Goal: Transaction & Acquisition: Purchase product/service

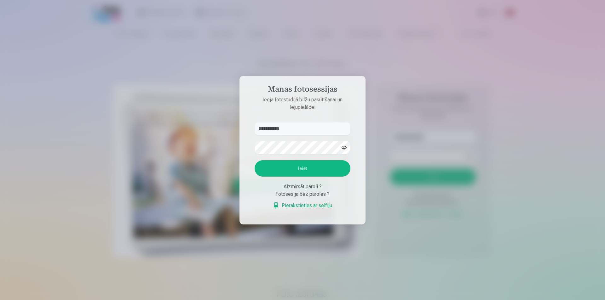
type input "**********"
click at [316, 171] on button "Ieiet" at bounding box center [302, 168] width 96 height 16
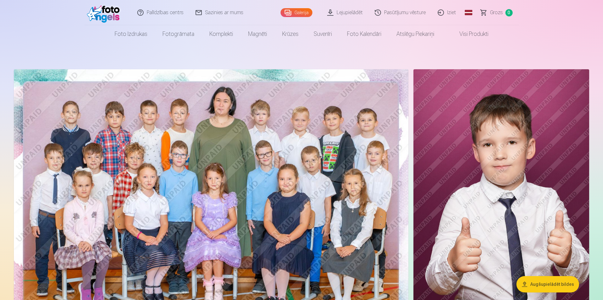
click at [475, 34] on link "Visi produkti" at bounding box center [469, 34] width 54 height 18
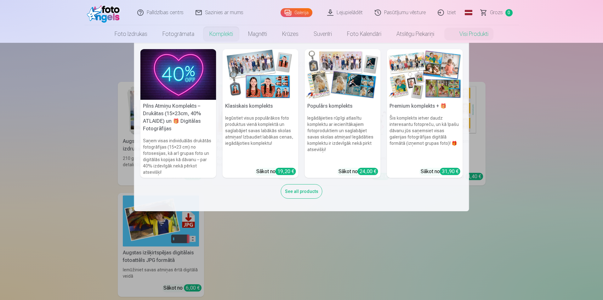
click at [226, 31] on link "Komplekti" at bounding box center [221, 34] width 39 height 18
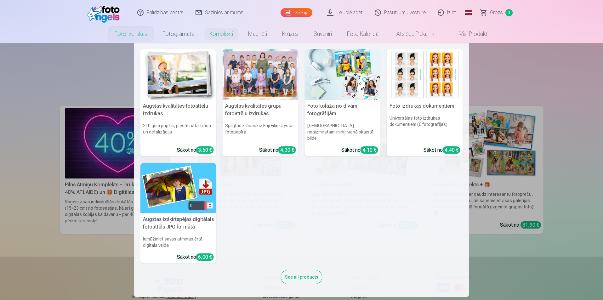
click at [137, 32] on link "Foto izdrukas" at bounding box center [131, 34] width 48 height 18
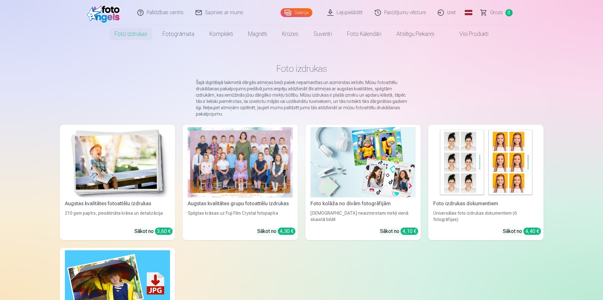
click at [300, 12] on link "Galerija" at bounding box center [297, 12] width 32 height 9
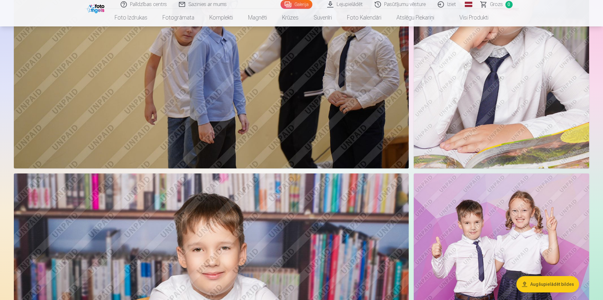
scroll to position [3275, 0]
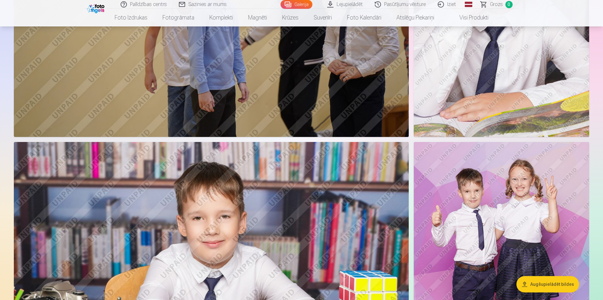
click at [493, 50] on img at bounding box center [501, 5] width 175 height 263
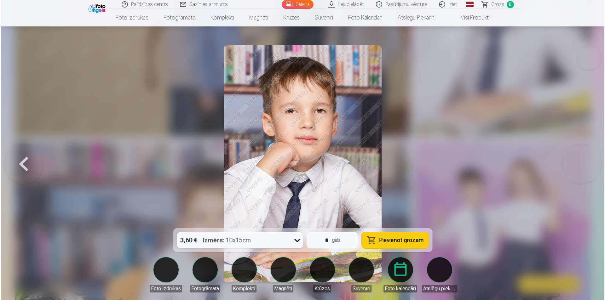
scroll to position [3283, 0]
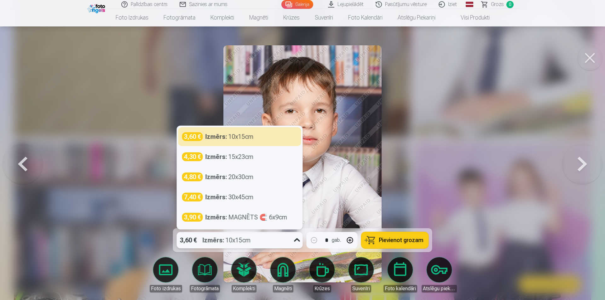
click at [287, 242] on div "3,60 € Izmērs : 10x15cm" at bounding box center [234, 240] width 114 height 16
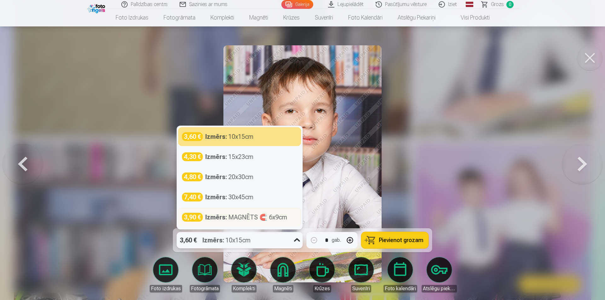
click at [246, 219] on div "Izmērs : MAGNĒTS 🧲 6x9cm" at bounding box center [246, 217] width 82 height 9
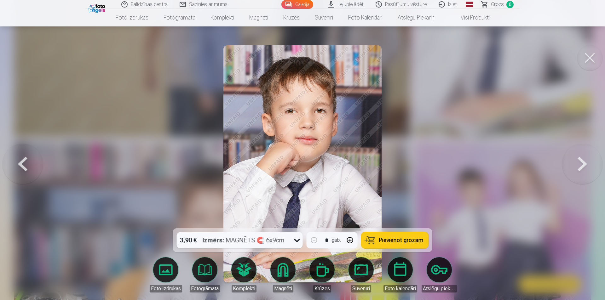
click at [406, 238] on span "Pievienot grozam" at bounding box center [401, 240] width 44 height 6
click at [26, 162] on button at bounding box center [23, 164] width 40 height 116
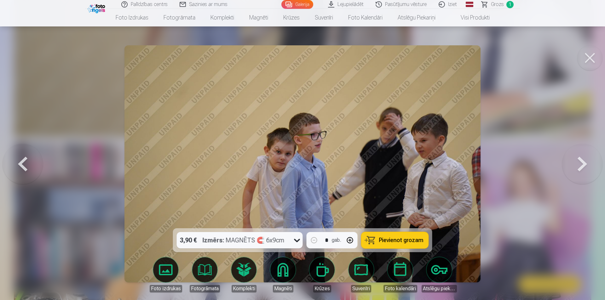
click at [26, 162] on button at bounding box center [23, 164] width 40 height 116
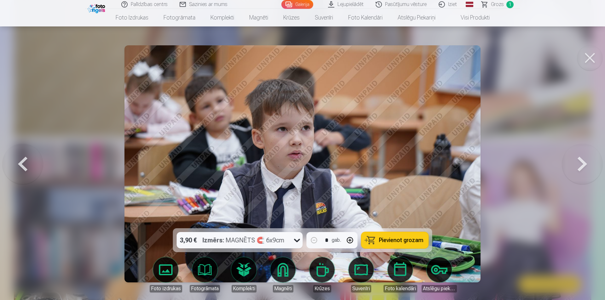
click at [26, 162] on button at bounding box center [23, 164] width 40 height 116
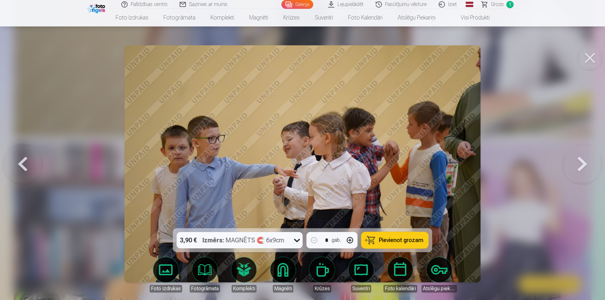
click at [26, 162] on button at bounding box center [23, 164] width 40 height 116
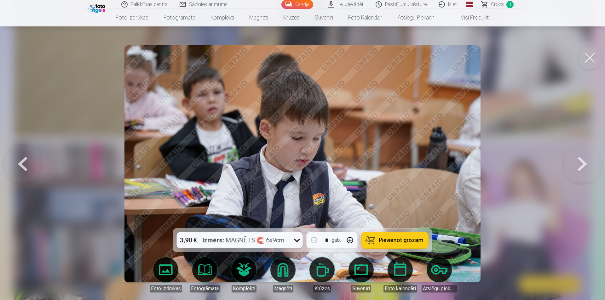
click at [26, 162] on button at bounding box center [23, 164] width 40 height 116
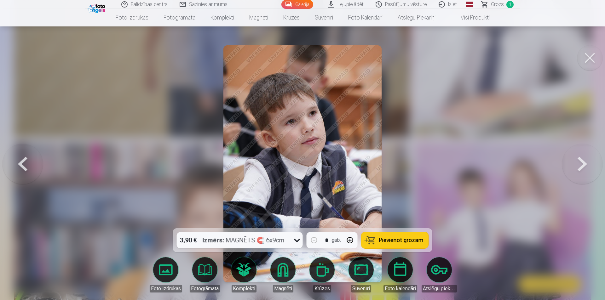
click at [26, 162] on button at bounding box center [23, 164] width 40 height 116
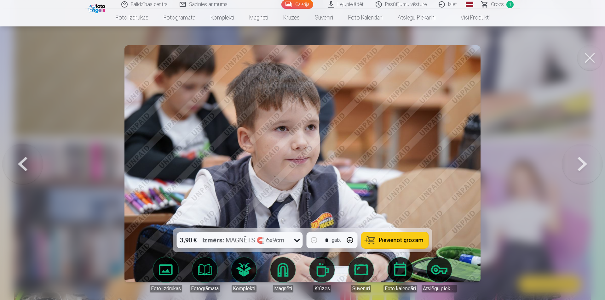
click at [26, 162] on button at bounding box center [23, 164] width 40 height 116
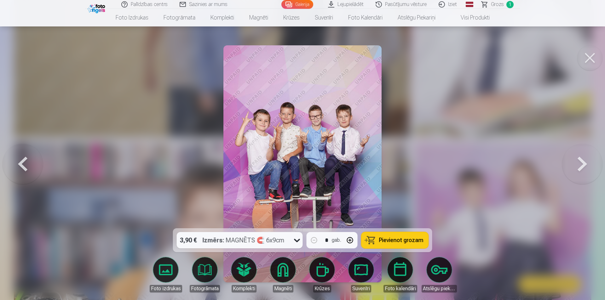
click at [26, 162] on button at bounding box center [23, 164] width 40 height 116
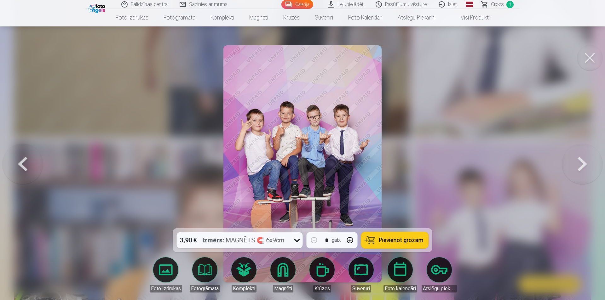
click at [26, 162] on button at bounding box center [23, 164] width 40 height 116
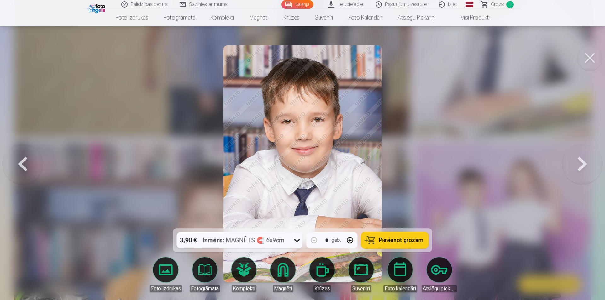
click at [26, 162] on button at bounding box center [23, 164] width 40 height 116
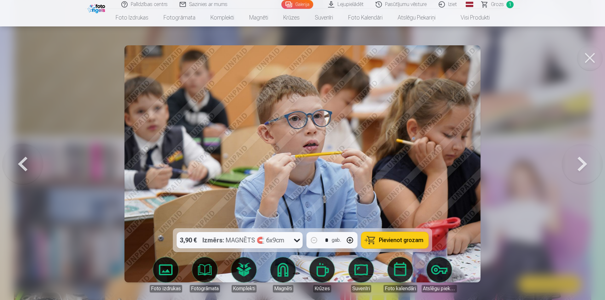
click at [26, 162] on button at bounding box center [23, 164] width 40 height 116
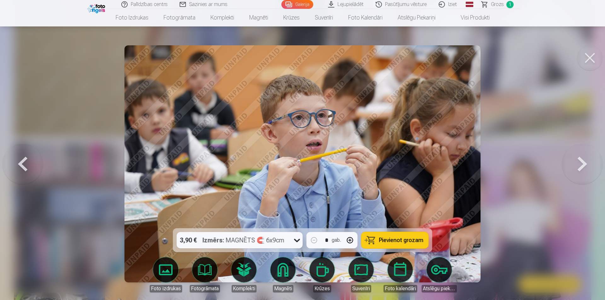
click at [26, 162] on button at bounding box center [23, 164] width 40 height 116
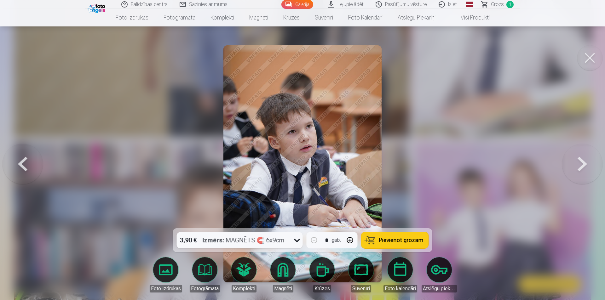
click at [26, 162] on button at bounding box center [23, 164] width 40 height 116
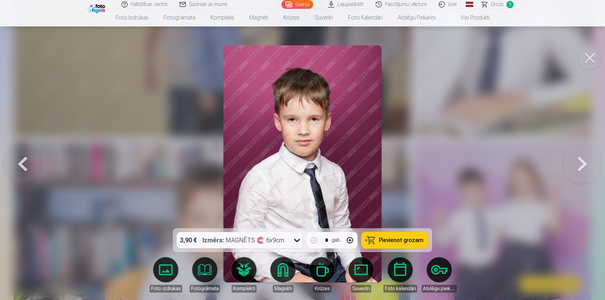
click at [26, 162] on button at bounding box center [23, 164] width 40 height 116
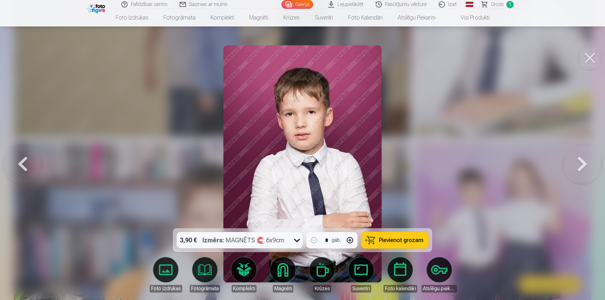
click at [26, 162] on button at bounding box center [23, 164] width 40 height 116
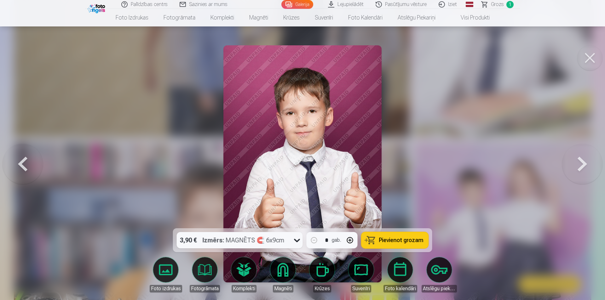
click at [26, 162] on button at bounding box center [23, 164] width 40 height 116
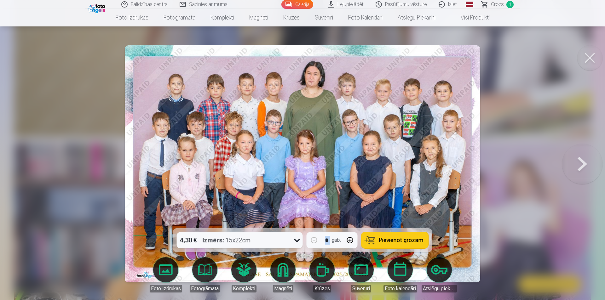
click at [26, 162] on div at bounding box center [302, 150] width 605 height 300
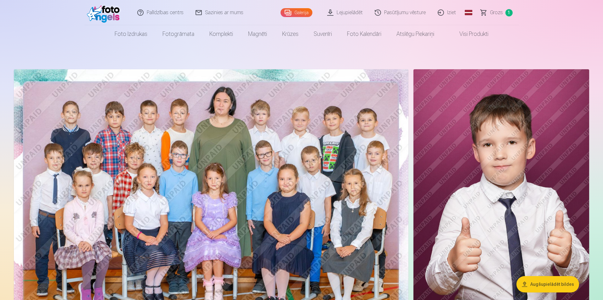
click at [124, 184] on img at bounding box center [211, 200] width 395 height 263
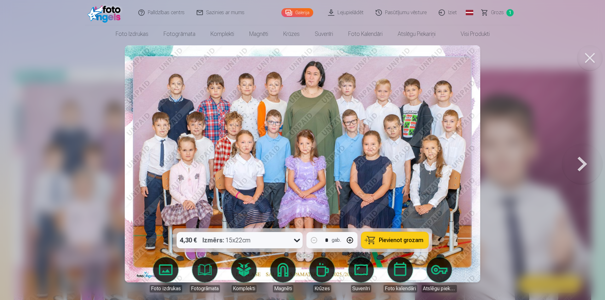
click at [301, 238] on icon at bounding box center [297, 240] width 10 height 10
click at [415, 242] on span "Pievienot grozam" at bounding box center [401, 240] width 44 height 6
click at [576, 166] on button at bounding box center [582, 164] width 40 height 116
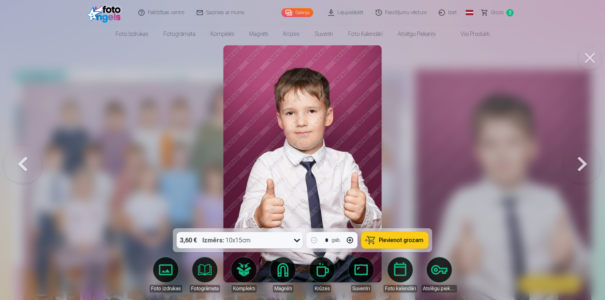
click at [576, 166] on button at bounding box center [582, 164] width 40 height 116
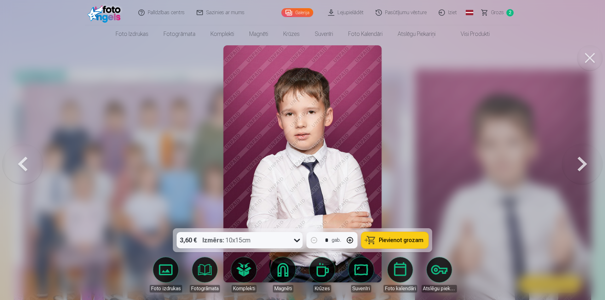
click at [22, 157] on button at bounding box center [23, 164] width 40 height 116
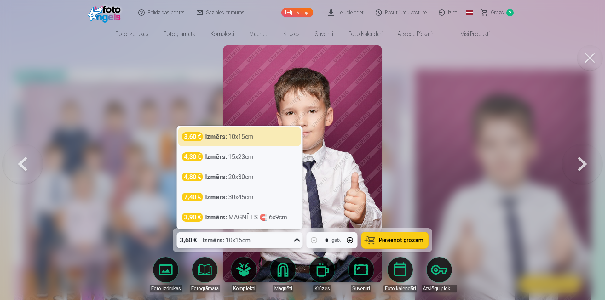
click at [298, 237] on icon at bounding box center [297, 240] width 10 height 10
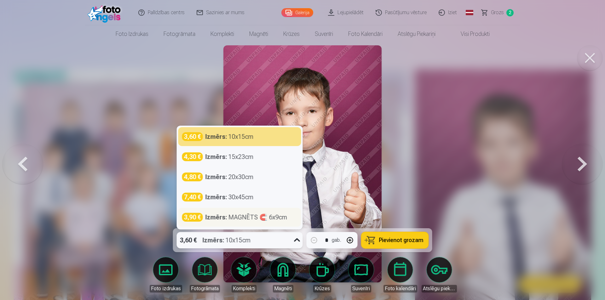
click at [241, 220] on div "Izmērs : MAGNĒTS 🧲 6x9cm" at bounding box center [246, 217] width 82 height 9
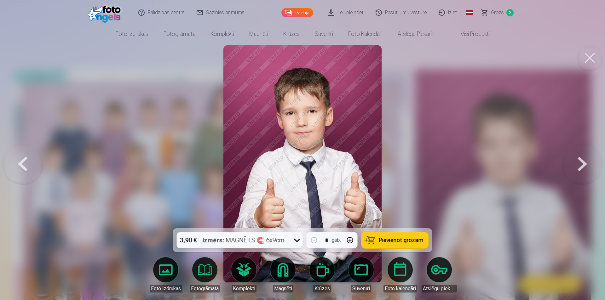
click at [401, 234] on button "Pievienot grozam" at bounding box center [394, 240] width 67 height 16
click at [581, 165] on button at bounding box center [582, 164] width 40 height 116
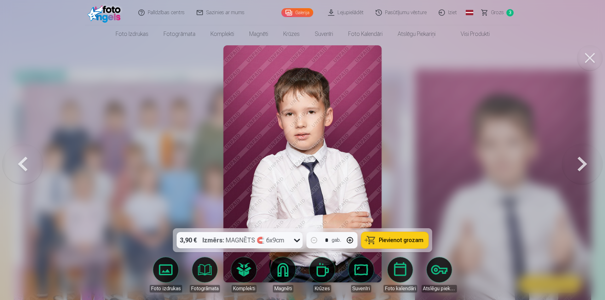
click at [300, 239] on icon at bounding box center [297, 240] width 10 height 10
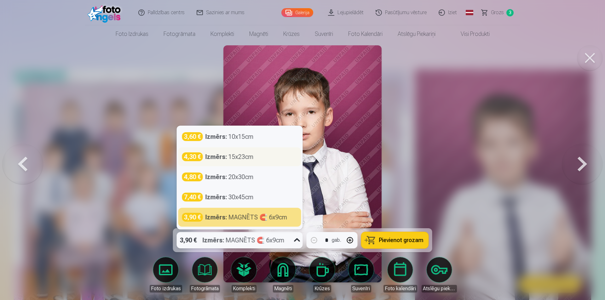
click at [257, 155] on div "4,30 € Izmērs : 15x23cm" at bounding box center [239, 156] width 115 height 9
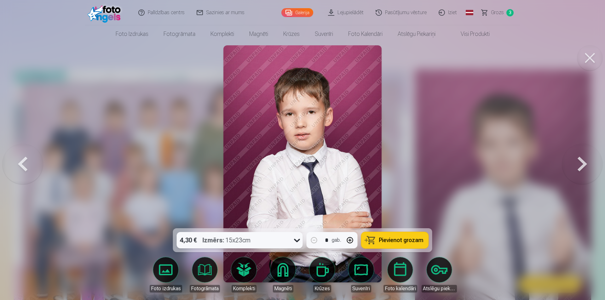
drag, startPoint x: 299, startPoint y: 243, endPoint x: 285, endPoint y: 233, distance: 16.9
click at [298, 243] on icon at bounding box center [297, 240] width 10 height 10
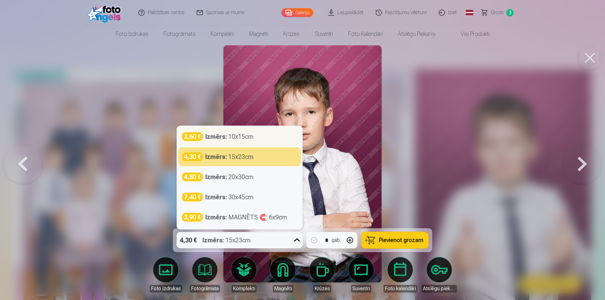
click at [236, 141] on div "3,60 € Izmērs : 10x15cm" at bounding box center [239, 136] width 123 height 19
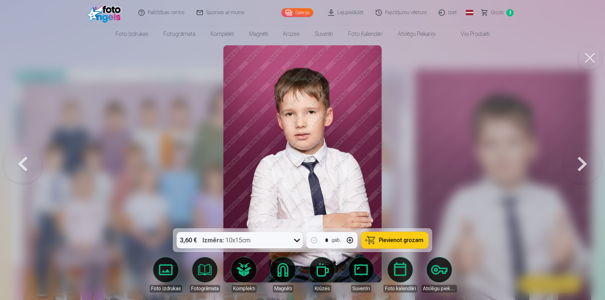
click at [576, 163] on button at bounding box center [582, 164] width 40 height 116
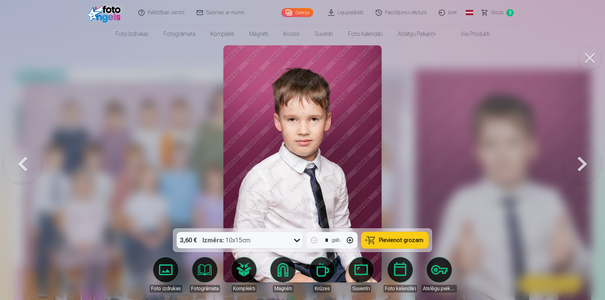
click at [19, 167] on button at bounding box center [23, 164] width 40 height 116
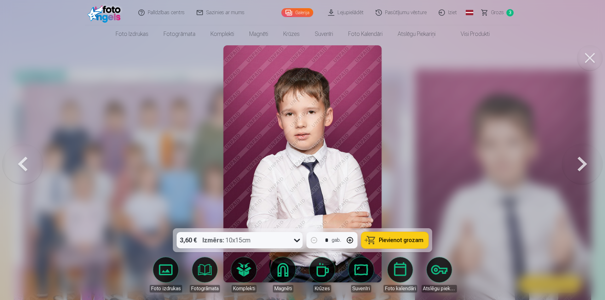
click at [404, 236] on button "Pievienot grozam" at bounding box center [394, 240] width 67 height 16
click at [583, 169] on button at bounding box center [582, 164] width 40 height 116
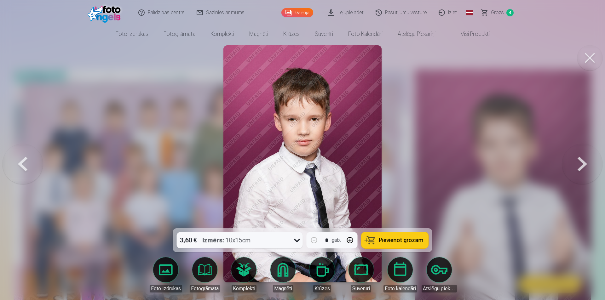
click at [583, 169] on button at bounding box center [582, 164] width 40 height 116
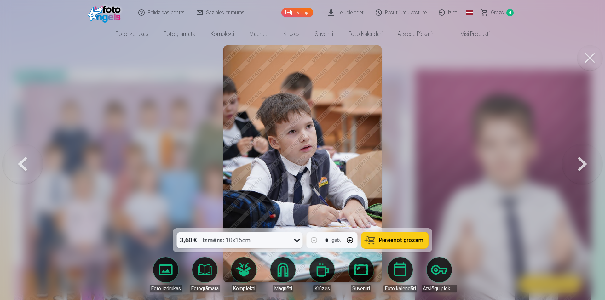
click at [583, 169] on button at bounding box center [582, 164] width 40 height 116
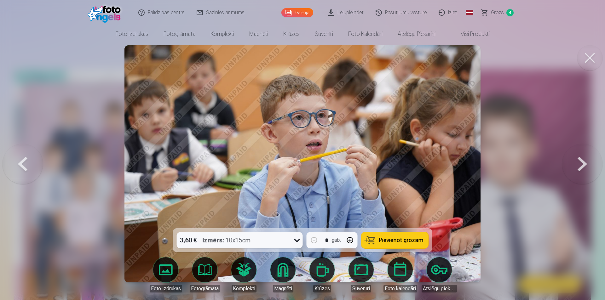
click at [583, 169] on button at bounding box center [582, 164] width 40 height 116
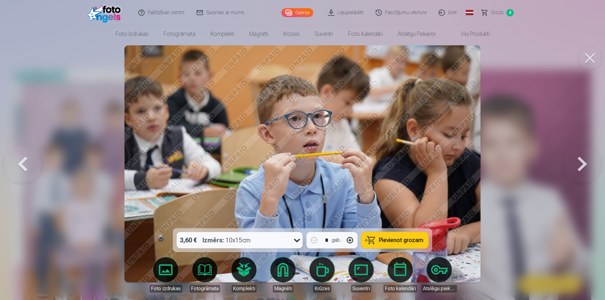
click at [583, 169] on button at bounding box center [582, 164] width 40 height 116
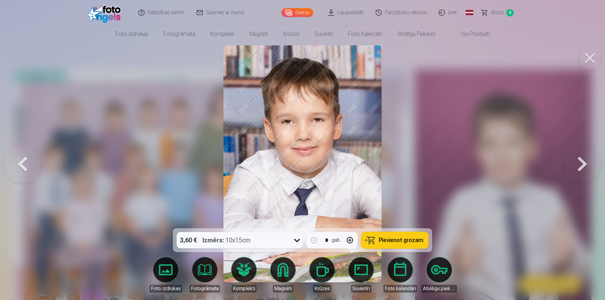
click at [583, 169] on button at bounding box center [582, 164] width 40 height 116
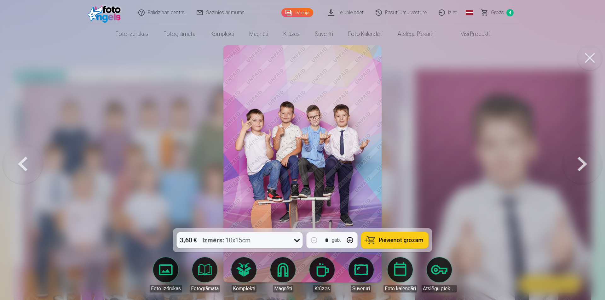
click at [583, 165] on button at bounding box center [582, 164] width 40 height 116
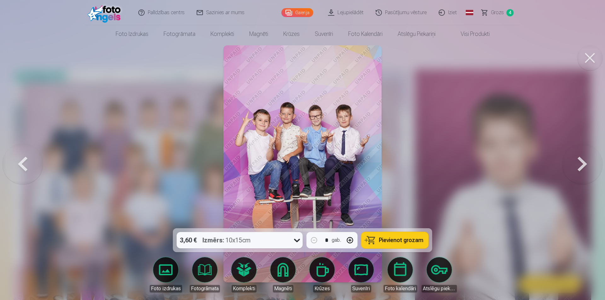
click at [582, 165] on button at bounding box center [582, 164] width 40 height 116
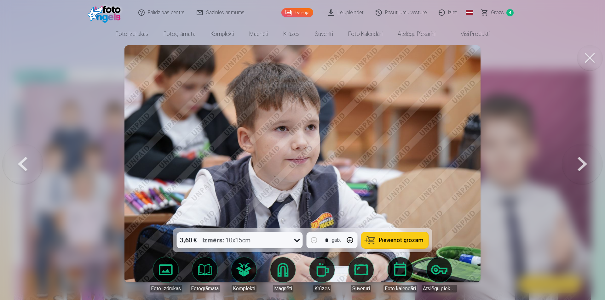
click at [22, 167] on button at bounding box center [23, 164] width 40 height 116
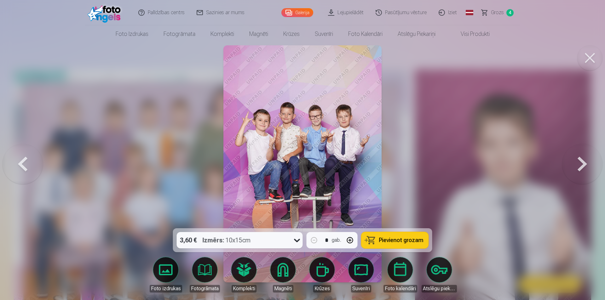
click at [22, 167] on button at bounding box center [23, 164] width 40 height 116
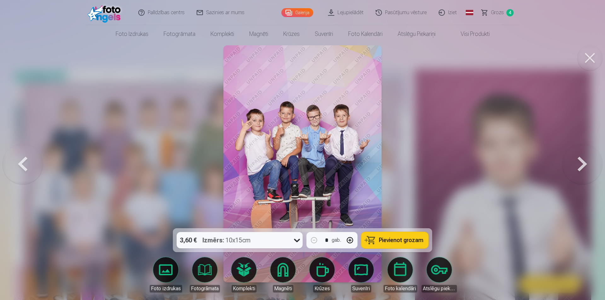
click at [22, 167] on button at bounding box center [23, 164] width 40 height 116
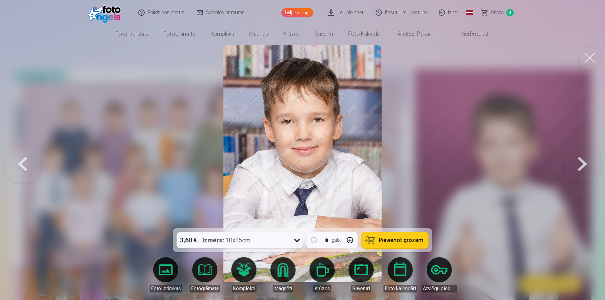
click at [580, 160] on button at bounding box center [582, 164] width 40 height 116
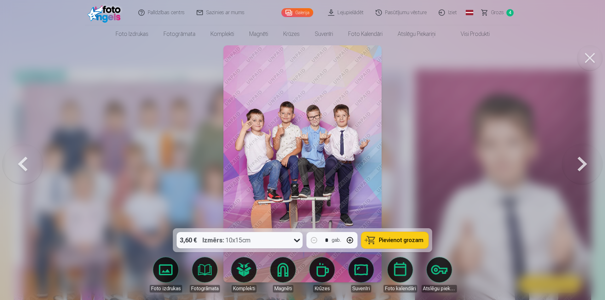
click at [580, 160] on button at bounding box center [582, 164] width 40 height 116
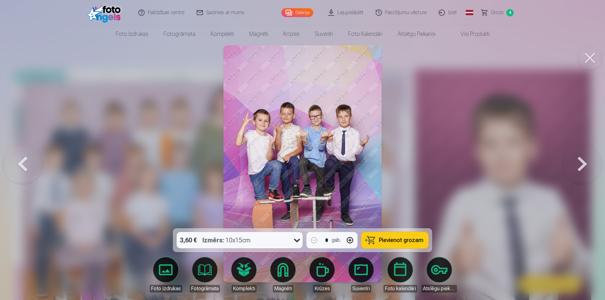
click at [27, 167] on button at bounding box center [23, 164] width 40 height 116
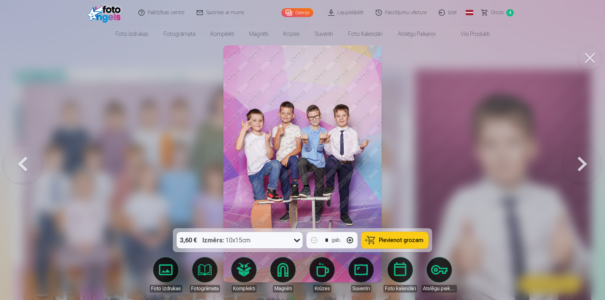
click at [575, 164] on button at bounding box center [582, 164] width 40 height 116
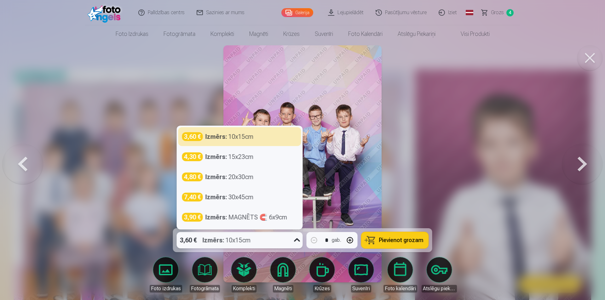
click at [287, 240] on div "3,60 € Izmērs : 10x15cm" at bounding box center [234, 240] width 114 height 16
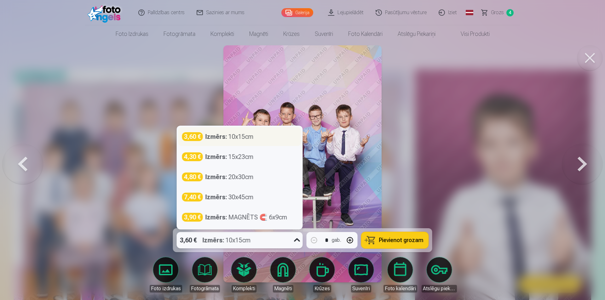
click at [269, 137] on div "3,60 € Izmērs : 10x15cm" at bounding box center [239, 136] width 115 height 9
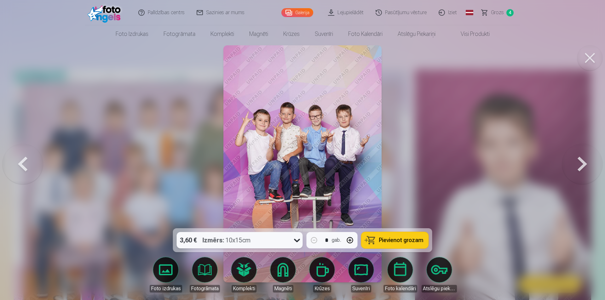
click at [403, 234] on button "Pievienot grozam" at bounding box center [394, 240] width 67 height 16
click at [577, 167] on button at bounding box center [582, 164] width 40 height 116
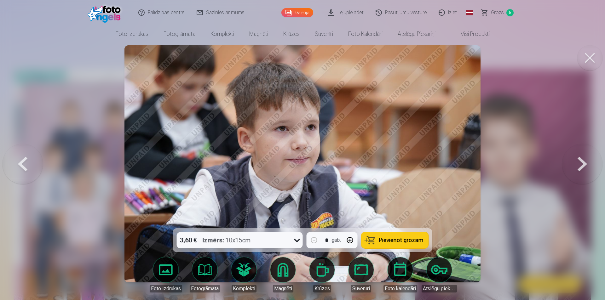
click at [577, 167] on button at bounding box center [582, 164] width 40 height 116
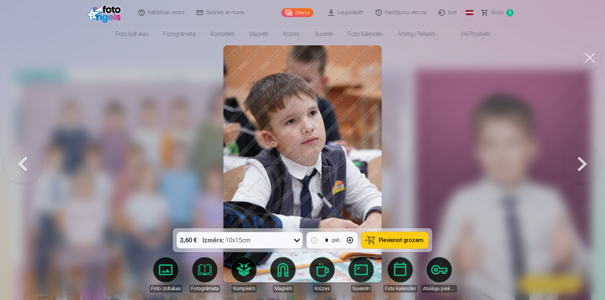
click at [577, 167] on button at bounding box center [582, 164] width 40 height 116
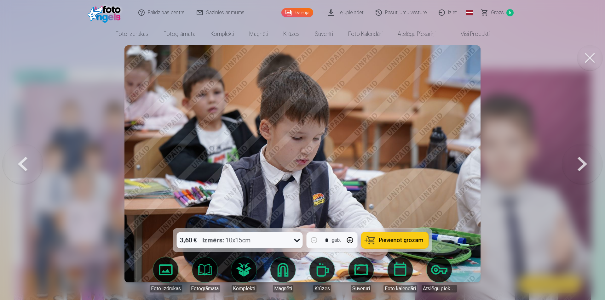
click at [577, 167] on button at bounding box center [582, 164] width 40 height 116
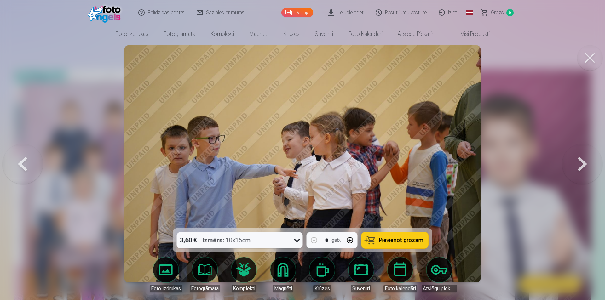
click at [577, 167] on button at bounding box center [582, 164] width 40 height 116
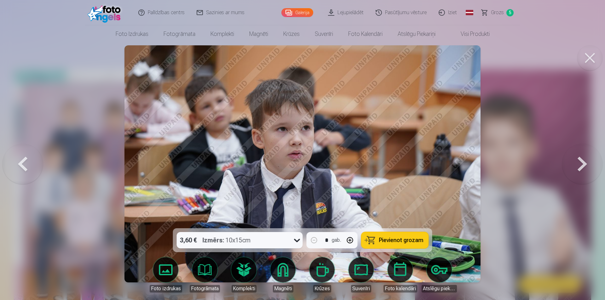
click at [577, 167] on button at bounding box center [582, 164] width 40 height 116
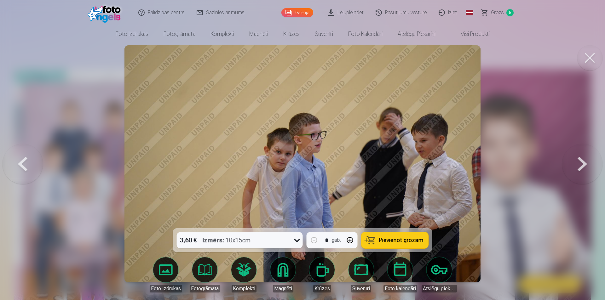
click at [577, 167] on button at bounding box center [582, 164] width 40 height 116
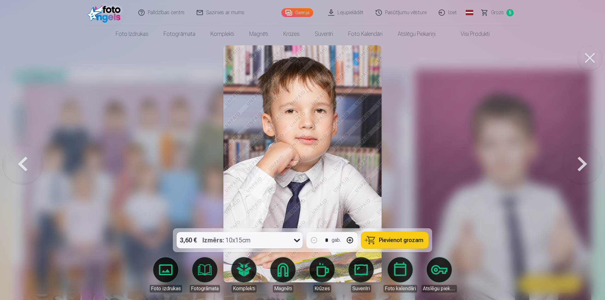
click at [577, 167] on button at bounding box center [582, 164] width 40 height 116
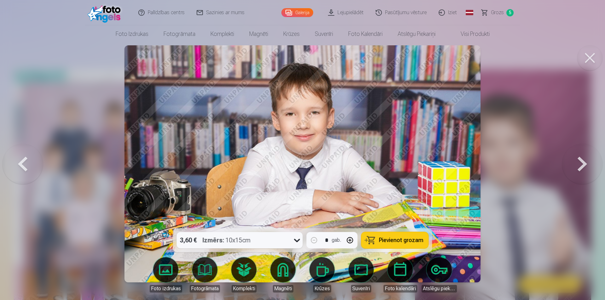
click at [577, 167] on button at bounding box center [582, 164] width 40 height 116
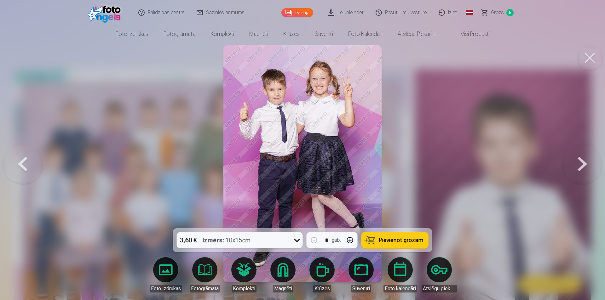
click at [577, 167] on button at bounding box center [582, 164] width 40 height 116
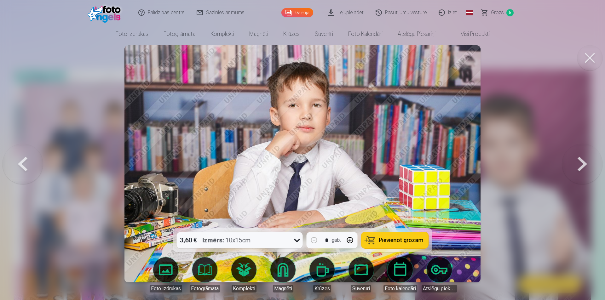
click at [21, 166] on button at bounding box center [23, 164] width 40 height 116
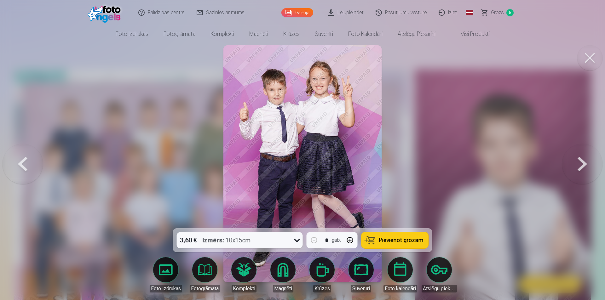
click at [583, 160] on button at bounding box center [582, 164] width 40 height 116
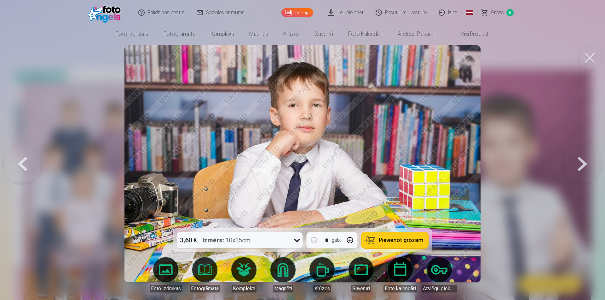
click at [583, 160] on button at bounding box center [582, 164] width 40 height 116
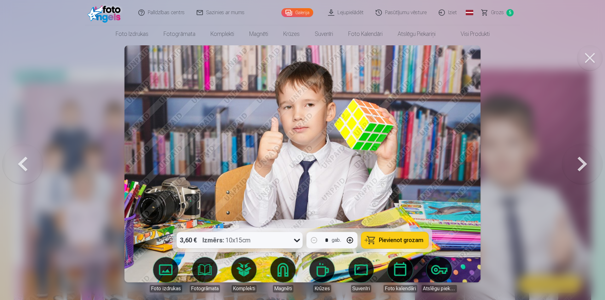
click at [583, 160] on button at bounding box center [582, 164] width 40 height 116
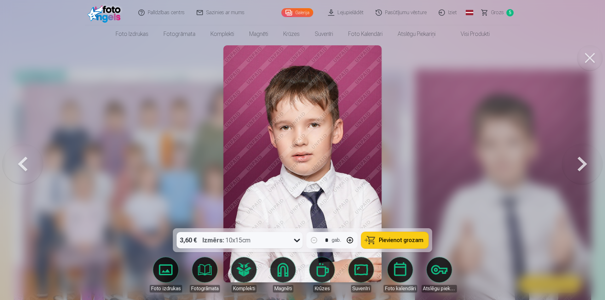
click at [583, 160] on button at bounding box center [582, 164] width 40 height 116
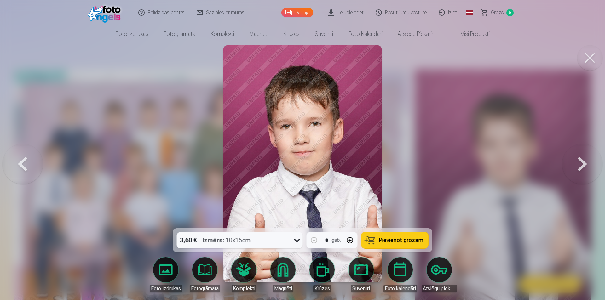
click at [583, 160] on button at bounding box center [582, 164] width 40 height 116
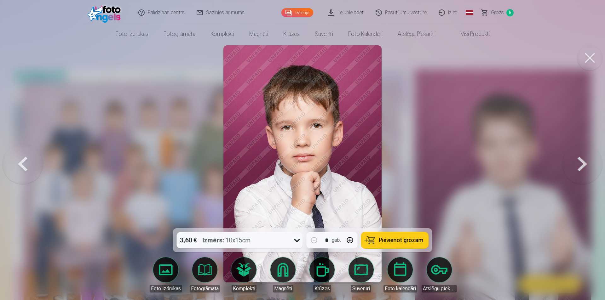
click at [583, 160] on button at bounding box center [582, 164] width 40 height 116
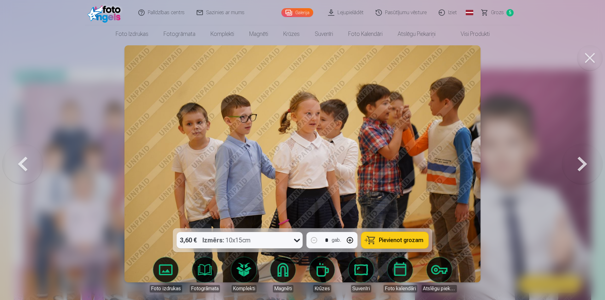
click at [21, 167] on button at bounding box center [23, 164] width 40 height 116
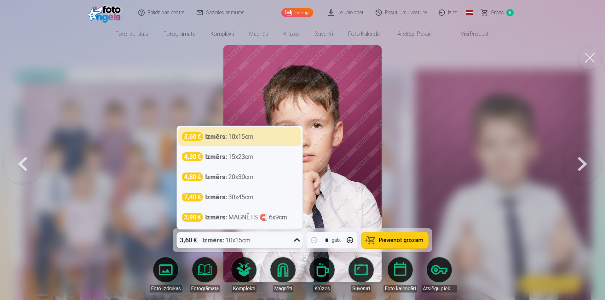
click at [294, 244] on icon at bounding box center [297, 240] width 10 height 10
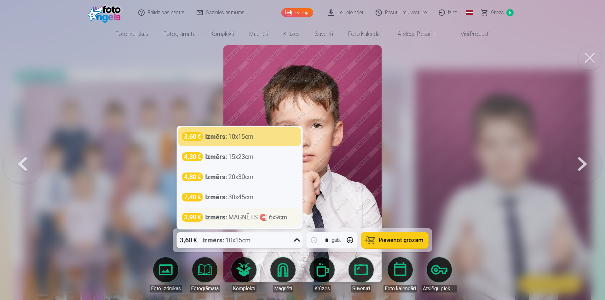
click at [246, 216] on div "Izmērs : MAGNĒTS 🧲 6x9cm" at bounding box center [246, 217] width 82 height 9
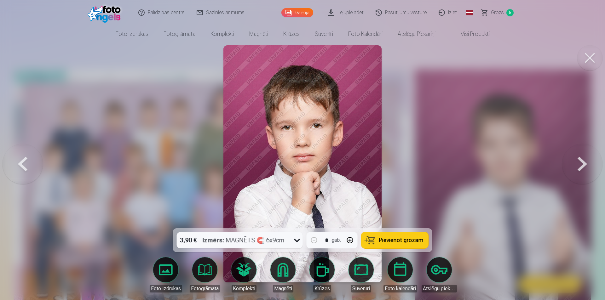
click at [372, 236] on button "Pievienot grozam" at bounding box center [394, 240] width 67 height 16
click at [587, 163] on button at bounding box center [582, 164] width 40 height 116
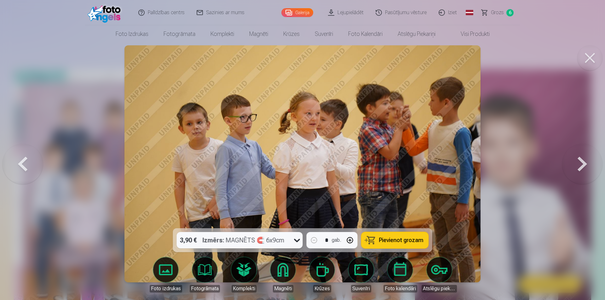
click at [584, 163] on button at bounding box center [582, 164] width 40 height 116
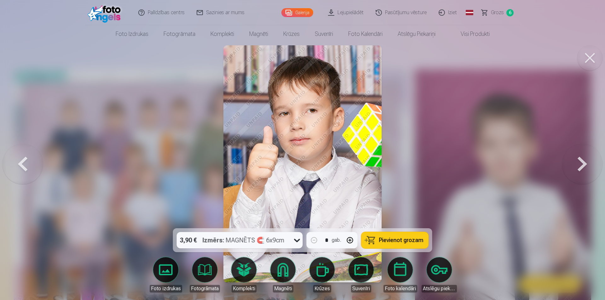
click at [584, 163] on button at bounding box center [582, 164] width 40 height 116
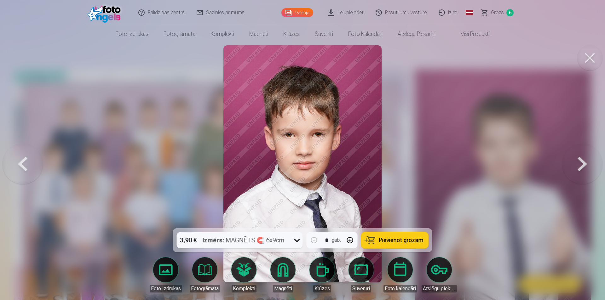
click at [584, 163] on button at bounding box center [582, 164] width 40 height 116
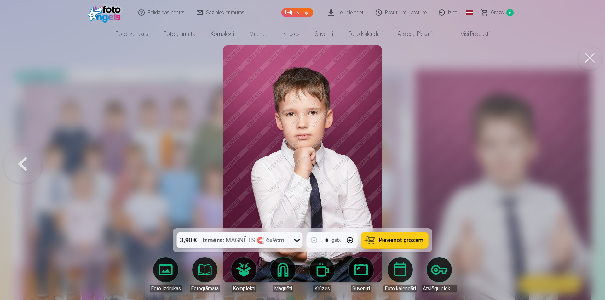
click at [584, 163] on div at bounding box center [302, 150] width 605 height 300
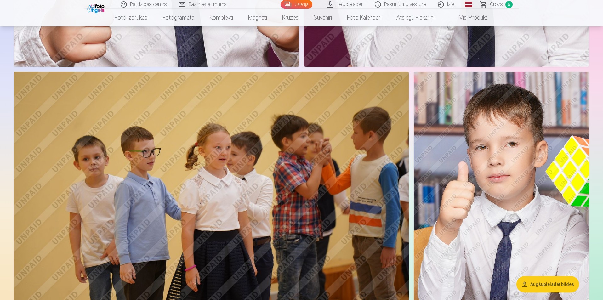
scroll to position [4692, 0]
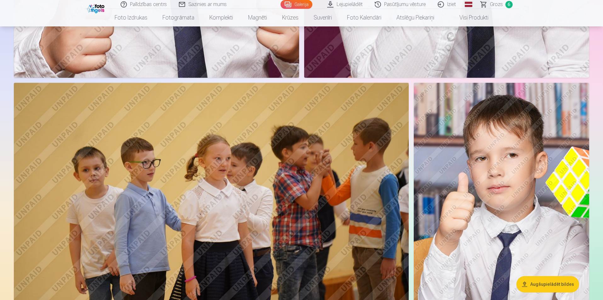
click at [495, 4] on span "Grozs" at bounding box center [496, 5] width 13 height 8
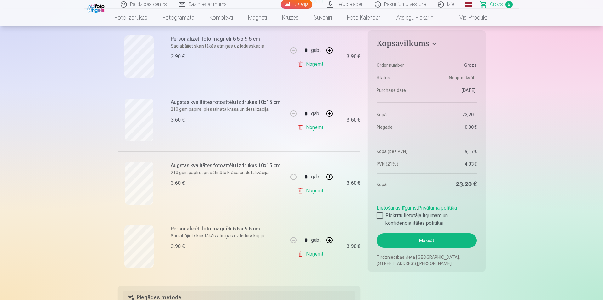
scroll to position [252, 0]
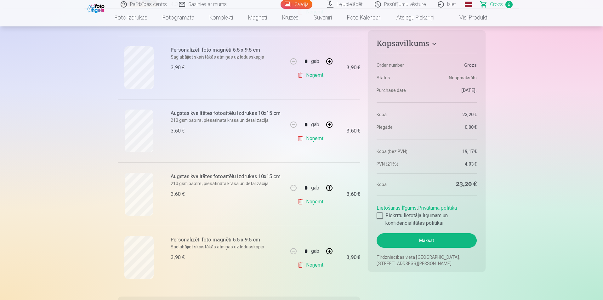
click at [309, 137] on link "Noņemt" at bounding box center [311, 138] width 29 height 13
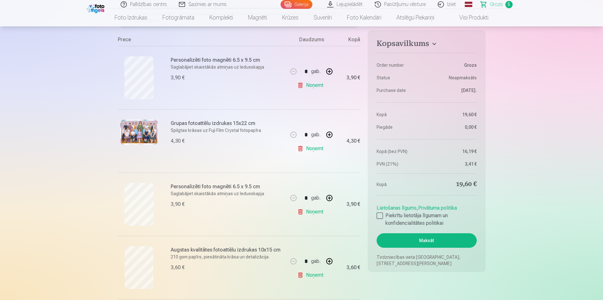
scroll to position [126, 0]
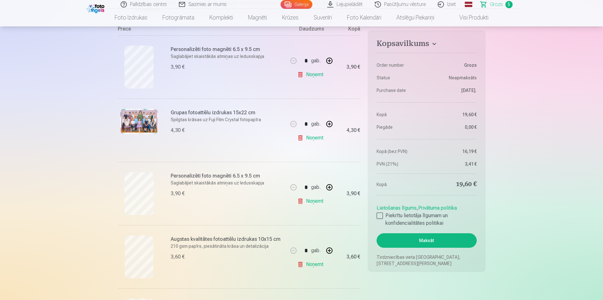
click at [320, 202] on link "Noņemt" at bounding box center [311, 201] width 29 height 13
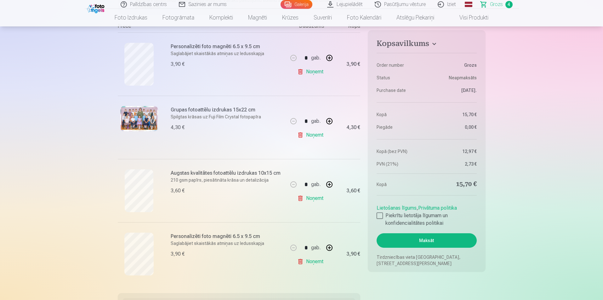
scroll to position [94, 0]
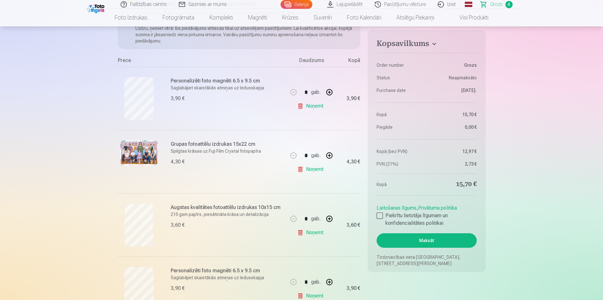
click at [298, 3] on link "Galerija" at bounding box center [297, 4] width 32 height 9
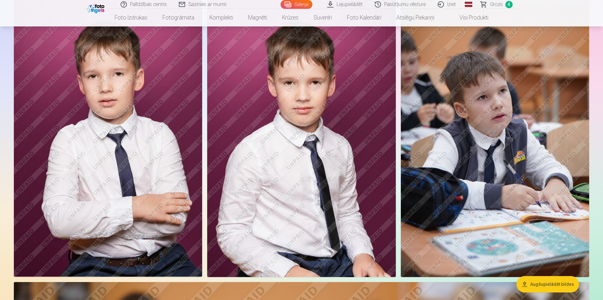
scroll to position [378, 0]
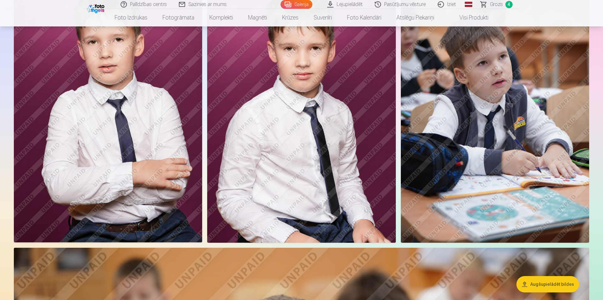
click at [287, 75] on img at bounding box center [301, 101] width 188 height 283
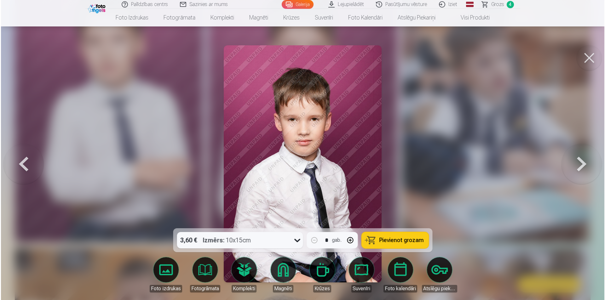
scroll to position [378, 0]
click at [582, 170] on button at bounding box center [582, 164] width 40 height 116
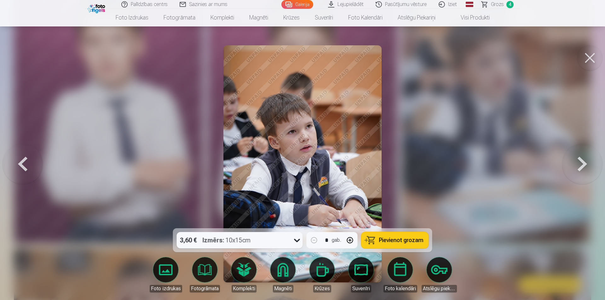
click at [582, 170] on button at bounding box center [582, 164] width 40 height 116
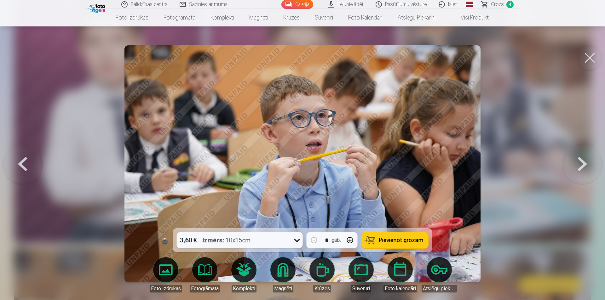
click at [582, 170] on button at bounding box center [582, 164] width 40 height 116
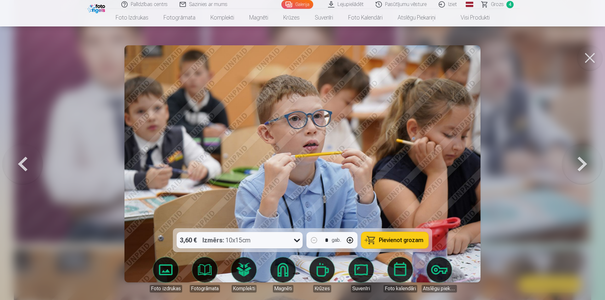
click at [582, 170] on button at bounding box center [582, 164] width 40 height 116
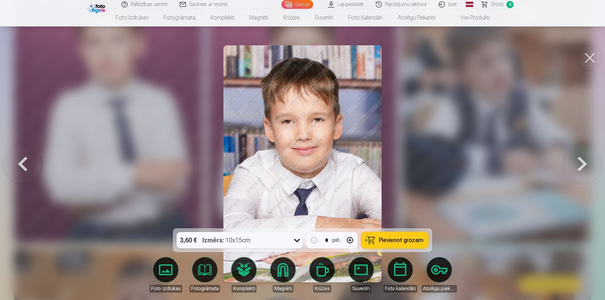
click at [582, 170] on button at bounding box center [582, 164] width 40 height 116
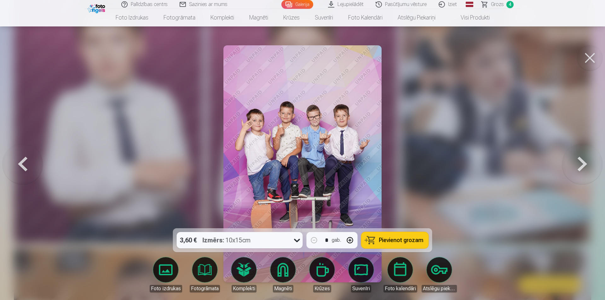
click at [576, 158] on button at bounding box center [582, 164] width 40 height 116
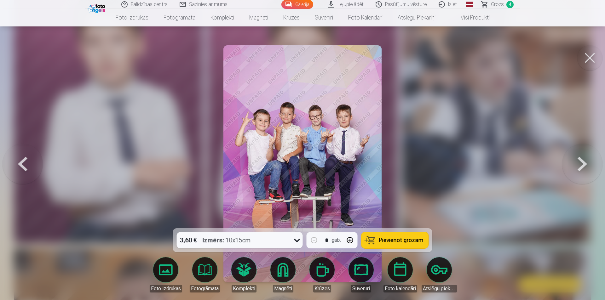
click at [576, 158] on button at bounding box center [582, 164] width 40 height 116
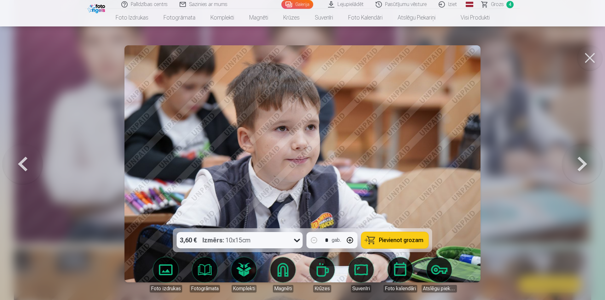
click at [576, 158] on button at bounding box center [582, 164] width 40 height 116
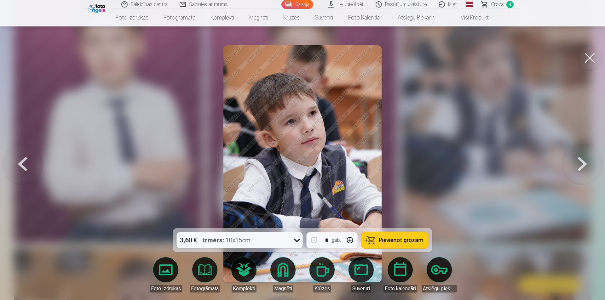
click at [576, 158] on button at bounding box center [582, 164] width 40 height 116
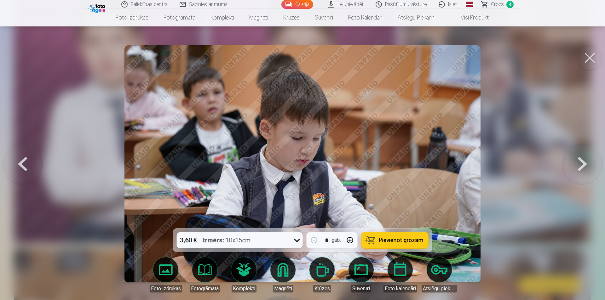
click at [576, 158] on button at bounding box center [582, 164] width 40 height 116
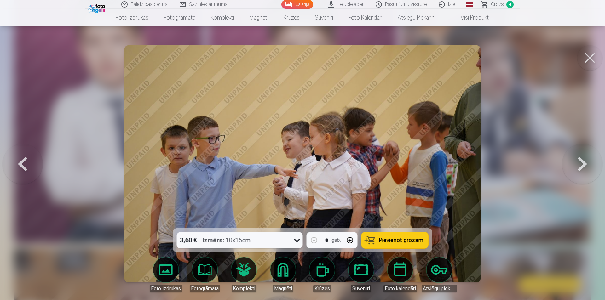
click at [576, 158] on button at bounding box center [582, 164] width 40 height 116
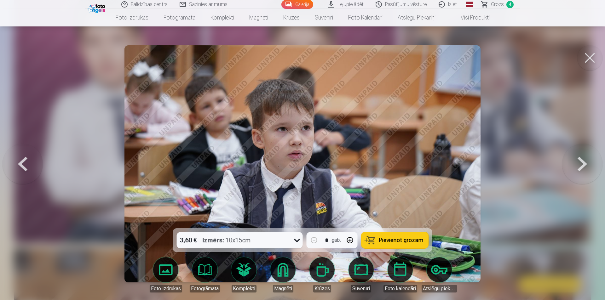
click at [576, 158] on button at bounding box center [582, 164] width 40 height 116
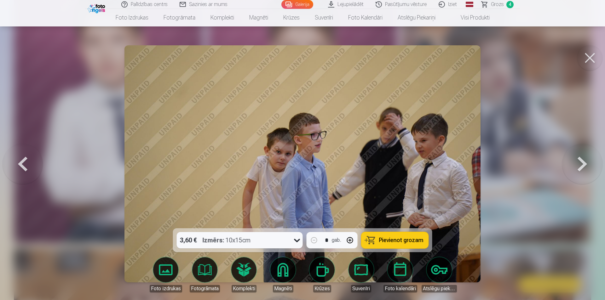
click at [576, 158] on button at bounding box center [582, 164] width 40 height 116
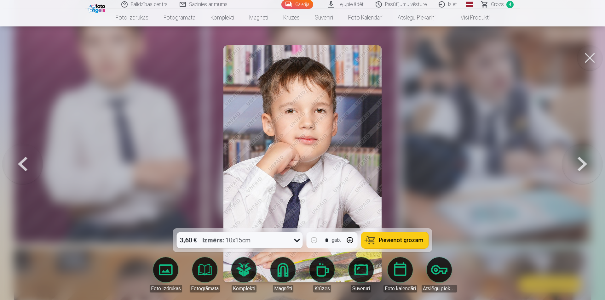
click at [27, 164] on button at bounding box center [23, 164] width 40 height 116
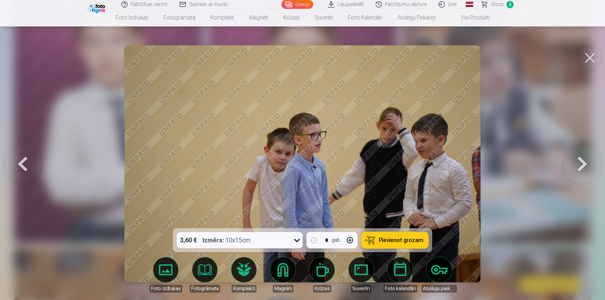
click at [588, 165] on button at bounding box center [582, 164] width 40 height 116
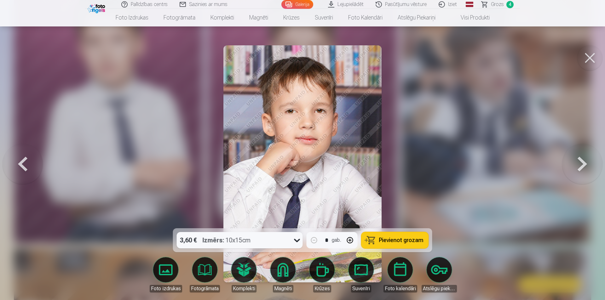
click at [588, 165] on button at bounding box center [582, 164] width 40 height 116
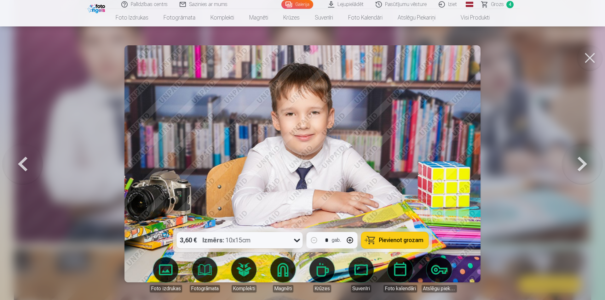
click at [588, 165] on button at bounding box center [582, 164] width 40 height 116
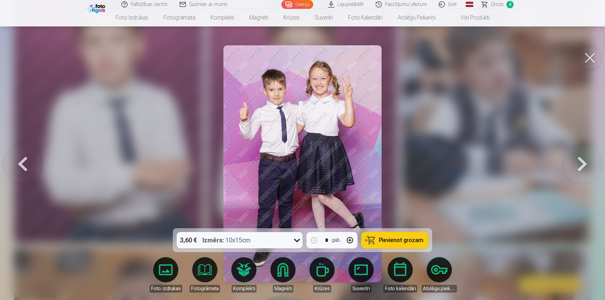
click at [588, 165] on button at bounding box center [582, 164] width 40 height 116
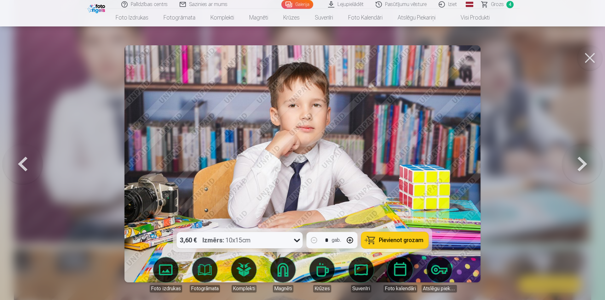
click at [588, 165] on button at bounding box center [582, 164] width 40 height 116
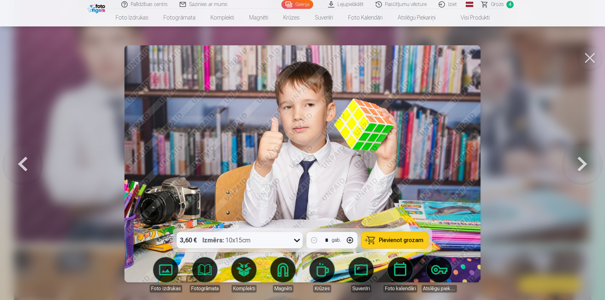
click at [588, 165] on button at bounding box center [582, 164] width 40 height 116
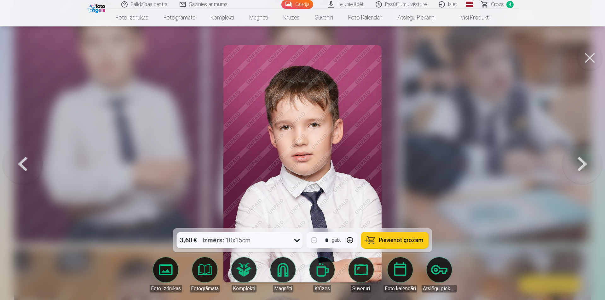
click at [586, 164] on button at bounding box center [582, 164] width 40 height 116
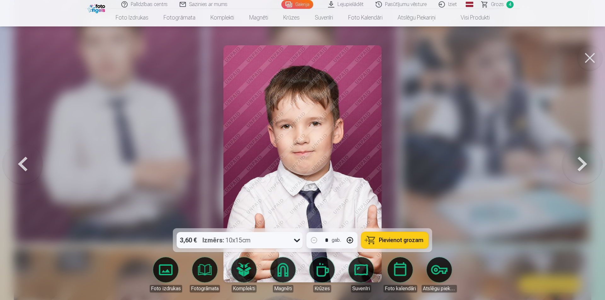
click at [586, 164] on button at bounding box center [582, 164] width 40 height 116
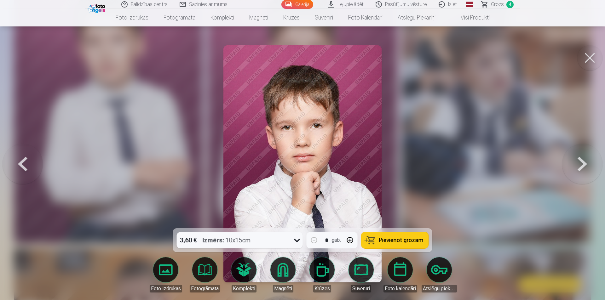
click at [586, 164] on button at bounding box center [582, 164] width 40 height 116
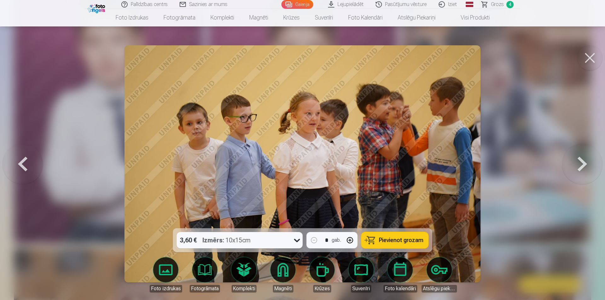
click at [586, 164] on button at bounding box center [582, 164] width 40 height 116
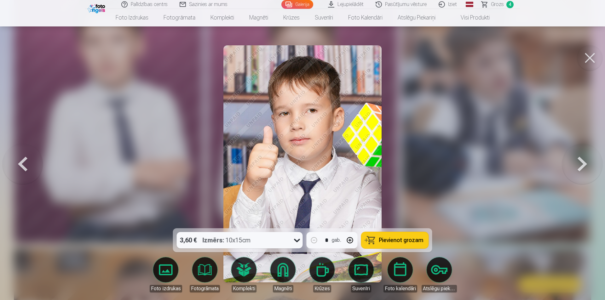
click at [586, 164] on button at bounding box center [582, 164] width 40 height 116
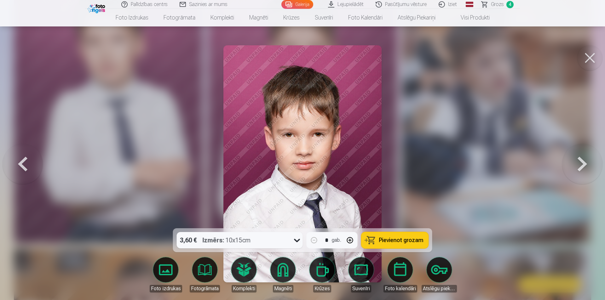
click at [586, 164] on button at bounding box center [582, 164] width 40 height 116
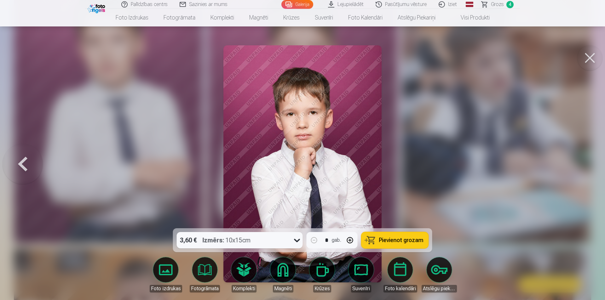
click at [586, 164] on div at bounding box center [302, 150] width 605 height 300
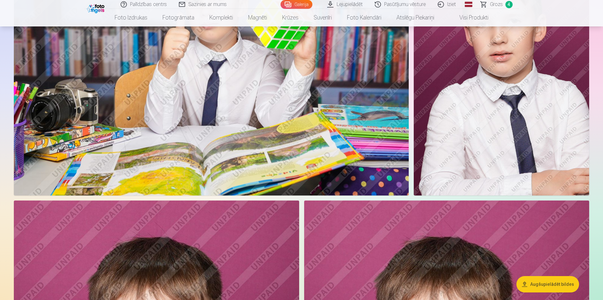
scroll to position [4062, 0]
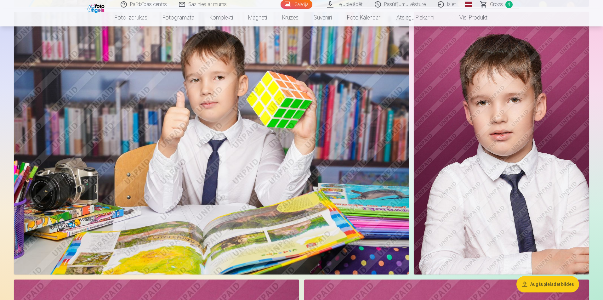
click at [232, 155] on img at bounding box center [211, 143] width 395 height 263
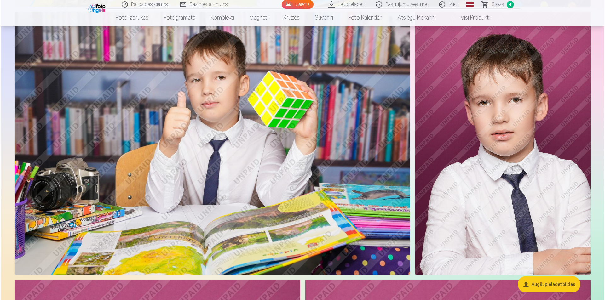
scroll to position [4072, 0]
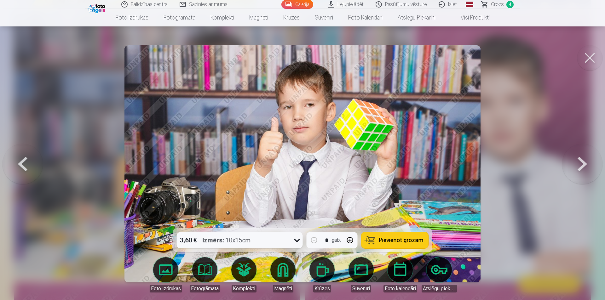
click at [392, 243] on span "Pievienot grozam" at bounding box center [401, 240] width 44 height 6
click at [580, 166] on button at bounding box center [582, 164] width 40 height 116
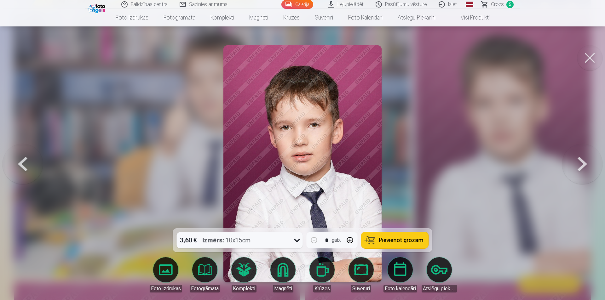
click at [580, 166] on button at bounding box center [582, 164] width 40 height 116
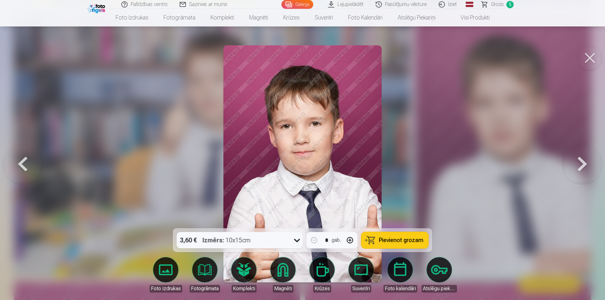
click at [580, 166] on button at bounding box center [582, 164] width 40 height 116
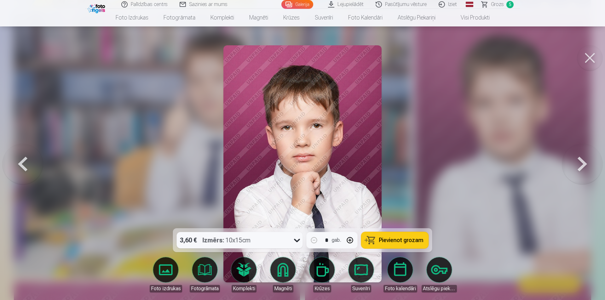
click at [580, 166] on button at bounding box center [582, 164] width 40 height 116
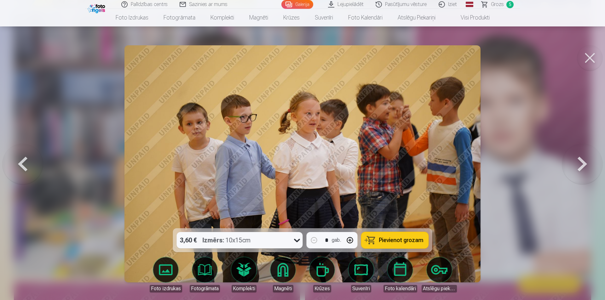
click at [580, 166] on button at bounding box center [582, 164] width 40 height 116
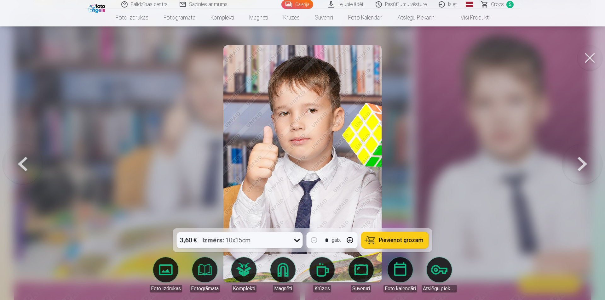
click at [580, 166] on button at bounding box center [582, 164] width 40 height 116
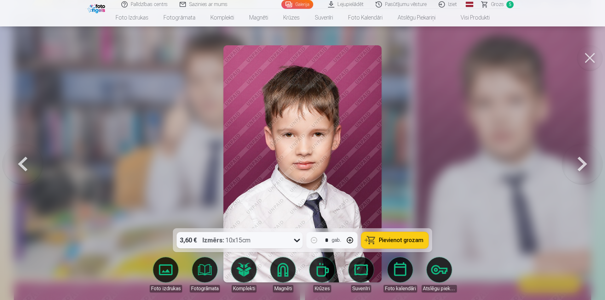
click at [580, 166] on button at bounding box center [582, 164] width 40 height 116
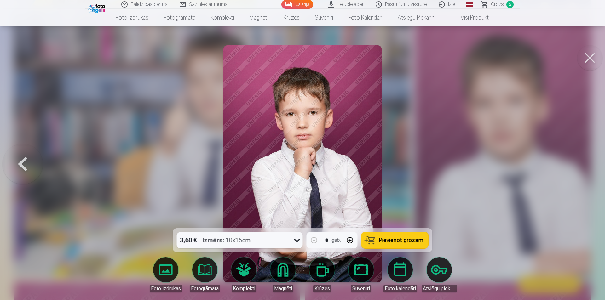
click at [580, 166] on div at bounding box center [302, 150] width 605 height 300
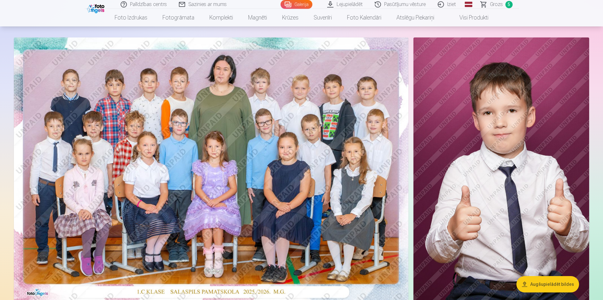
scroll to position [31, 0]
click at [492, 4] on span "Grozs" at bounding box center [496, 5] width 13 height 8
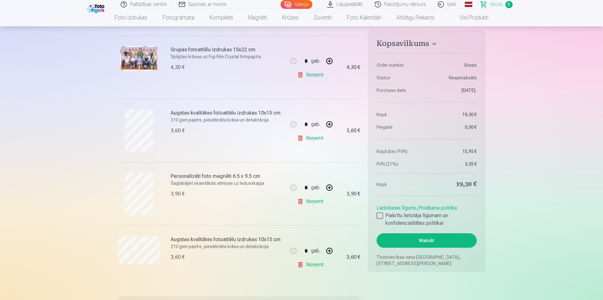
scroll to position [220, 0]
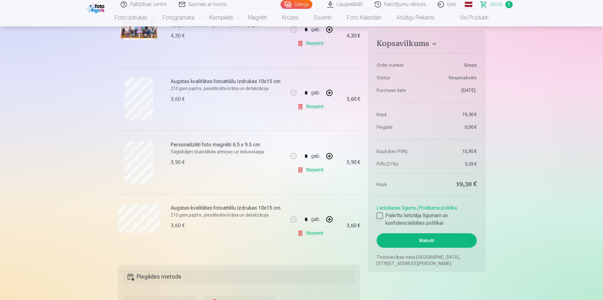
click at [377, 214] on div at bounding box center [380, 216] width 6 height 6
click at [430, 243] on button "Maksāt" at bounding box center [427, 240] width 100 height 14
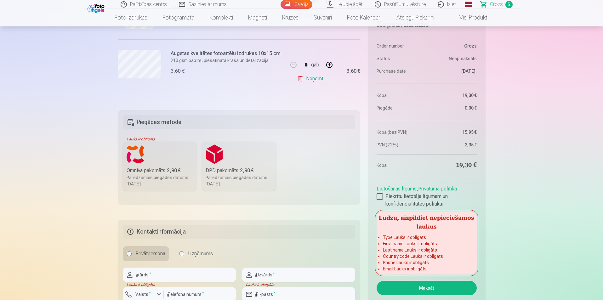
scroll to position [504, 0]
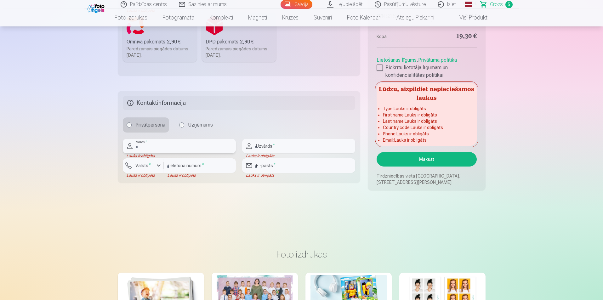
click at [155, 146] on input "text" at bounding box center [179, 146] width 113 height 14
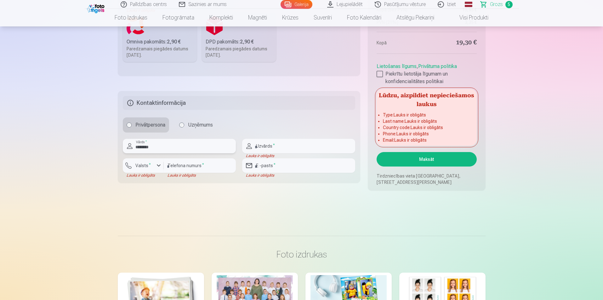
type input "********"
click at [304, 148] on input "text" at bounding box center [298, 146] width 113 height 14
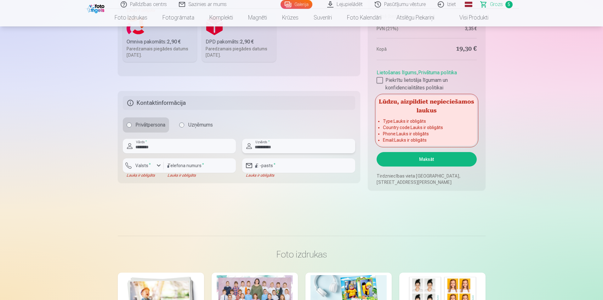
type input "**********"
click at [158, 164] on div "button" at bounding box center [159, 166] width 8 height 8
click at [159, 182] on li "+371 Latvija" at bounding box center [150, 180] width 45 height 13
click at [199, 168] on input "number" at bounding box center [200, 165] width 72 height 14
type input "********"
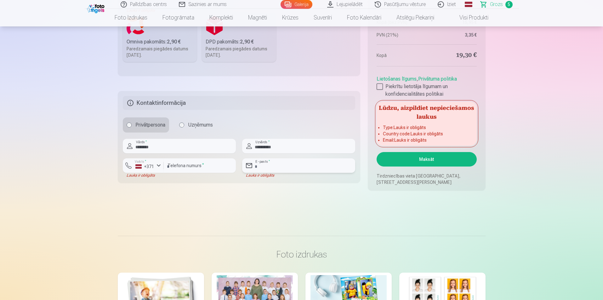
click at [293, 165] on input "email" at bounding box center [298, 165] width 113 height 14
type input "**********"
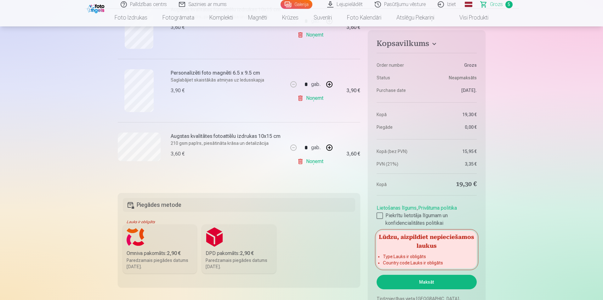
scroll to position [378, 0]
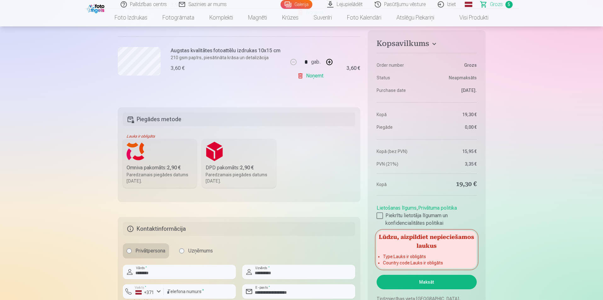
click at [131, 154] on label "Omniva pakomāts : 2,90 € Paredzamais piegādes datums 25.10.2025." at bounding box center [160, 163] width 74 height 49
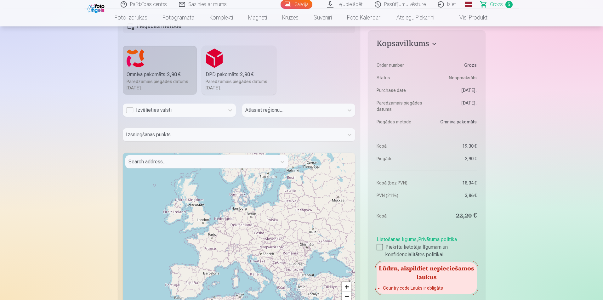
scroll to position [472, 0]
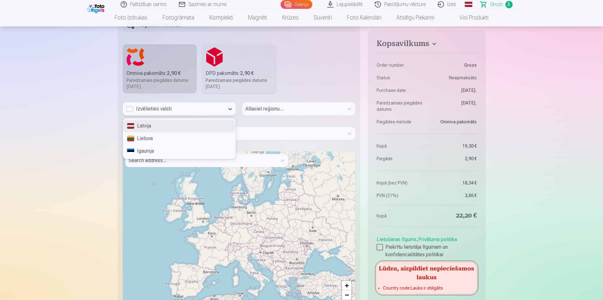
click at [208, 105] on div "Izvēlieties valsti" at bounding box center [173, 109] width 95 height 8
click at [155, 129] on div "Latvija" at bounding box center [179, 126] width 112 height 13
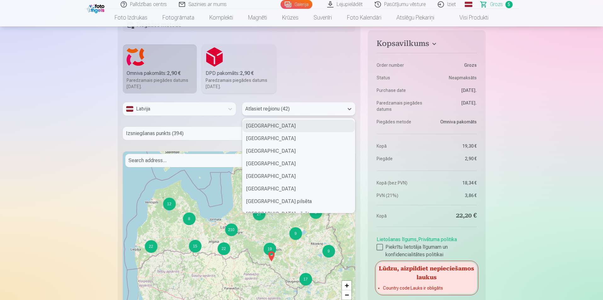
click at [314, 111] on div at bounding box center [292, 109] width 95 height 9
click at [276, 128] on div "Salaspils novads" at bounding box center [298, 126] width 112 height 13
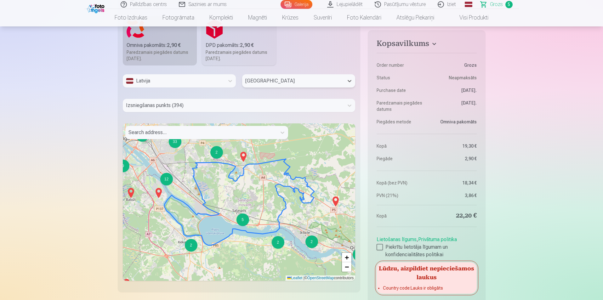
scroll to position [535, 0]
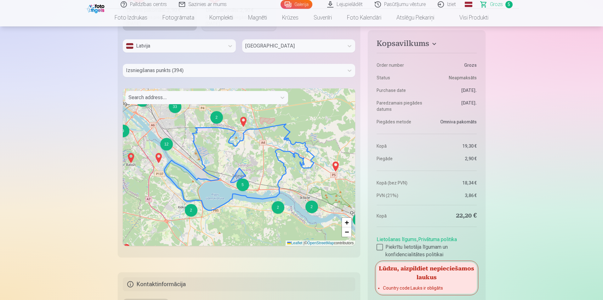
click at [244, 187] on div "5" at bounding box center [242, 185] width 13 height 13
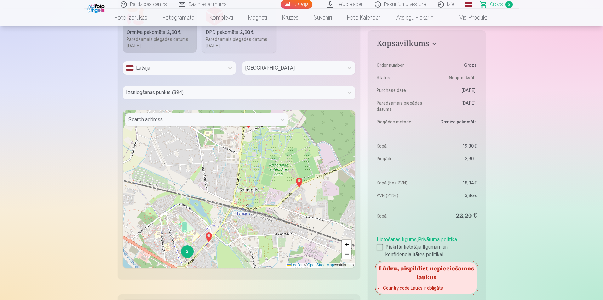
scroll to position [504, 0]
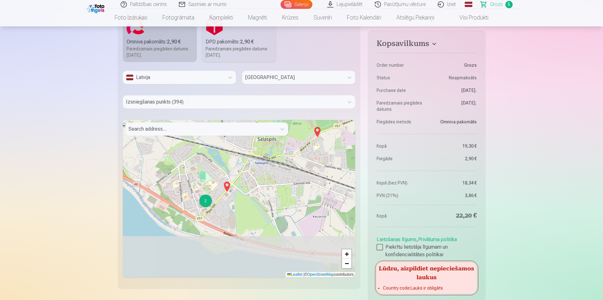
drag, startPoint x: 217, startPoint y: 230, endPoint x: 241, endPoint y: 162, distance: 71.6
click at [241, 162] on div "2 + − Leaflet | © OpenStreetMap contributors" at bounding box center [239, 198] width 233 height 157
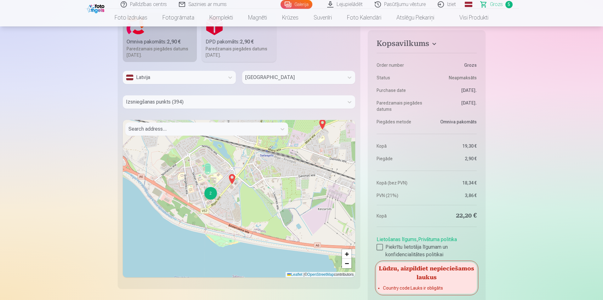
click at [211, 196] on div "2" at bounding box center [210, 193] width 13 height 13
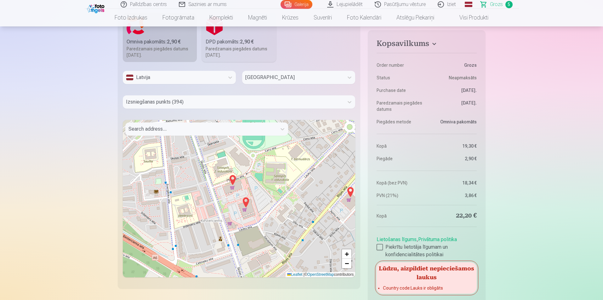
click at [233, 179] on img at bounding box center [233, 180] width 10 height 15
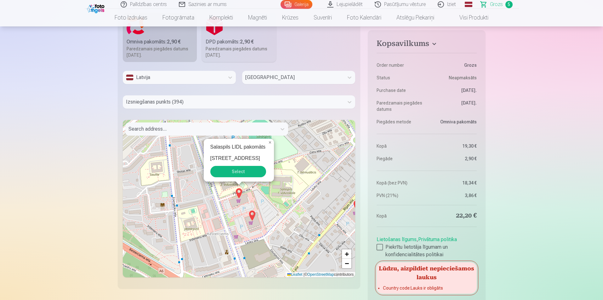
click at [245, 173] on button "Select" at bounding box center [238, 171] width 56 height 11
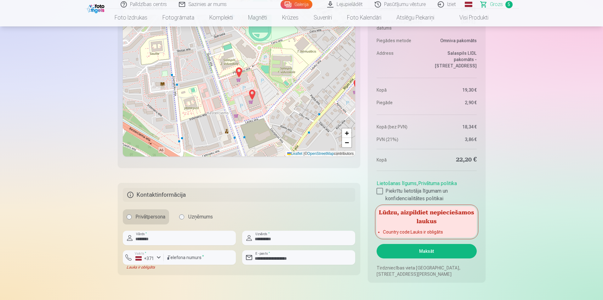
scroll to position [630, 0]
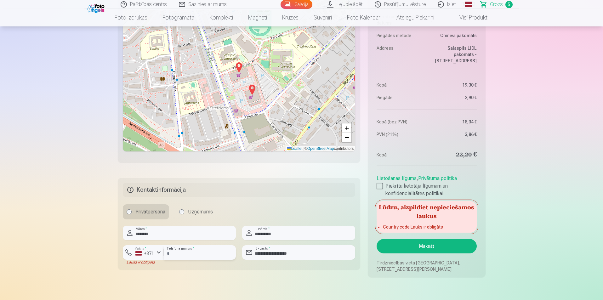
click at [193, 254] on input "********" at bounding box center [200, 252] width 72 height 14
click at [159, 253] on div "button" at bounding box center [159, 253] width 8 height 8
click at [159, 264] on li "+371 Latvija" at bounding box center [156, 267] width 56 height 13
click at [207, 250] on input "********" at bounding box center [200, 252] width 72 height 14
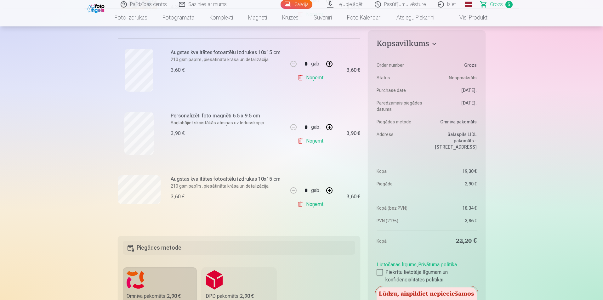
scroll to position [252, 0]
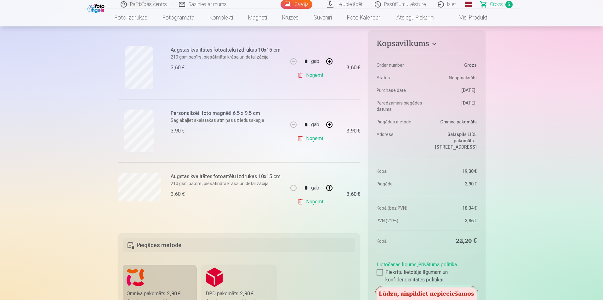
click at [457, 138] on dd "Salaspils LIDL pakomāts - Skolas iela 4A, Salaspils novads" at bounding box center [453, 140] width 47 height 19
click at [429, 41] on h4 "Kopsavilkums" at bounding box center [427, 44] width 100 height 11
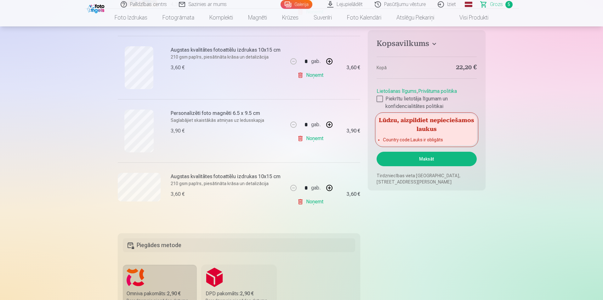
click at [438, 91] on link "Privātuma politika" at bounding box center [437, 91] width 39 height 6
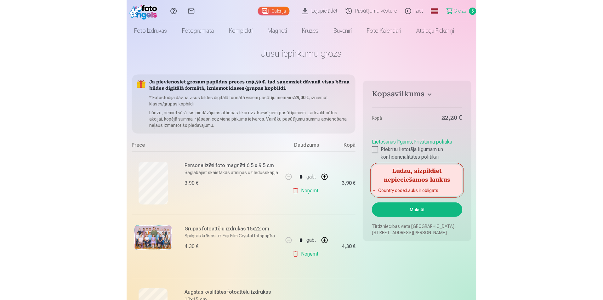
scroll to position [0, 0]
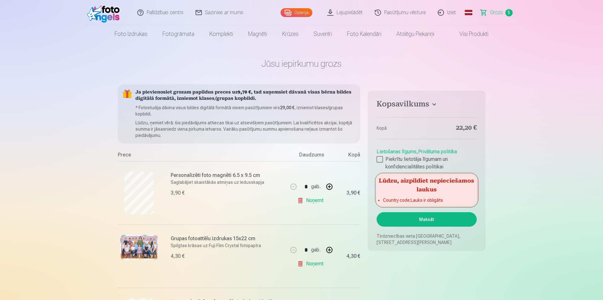
click at [495, 15] on span "Grozs" at bounding box center [496, 13] width 13 height 8
click at [492, 12] on span "Grozs" at bounding box center [496, 13] width 13 height 8
click at [435, 104] on h4 "Kopsavilkums" at bounding box center [427, 105] width 100 height 11
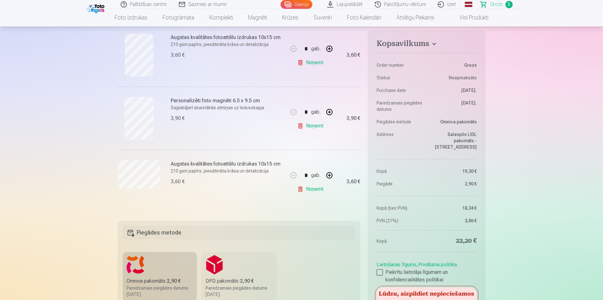
scroll to position [189, 0]
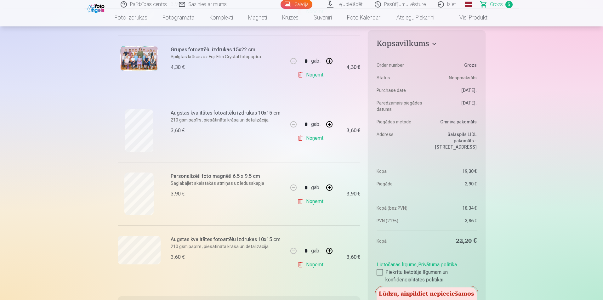
click at [320, 264] on link "Noņemt" at bounding box center [311, 265] width 29 height 13
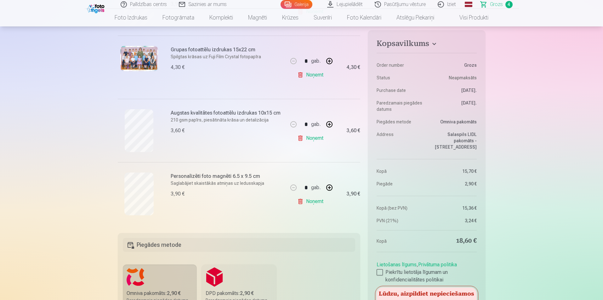
click at [316, 202] on link "Noņemt" at bounding box center [311, 201] width 29 height 13
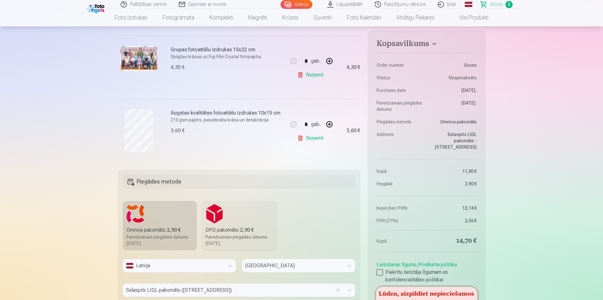
click at [316, 138] on link "Noņemt" at bounding box center [311, 138] width 29 height 13
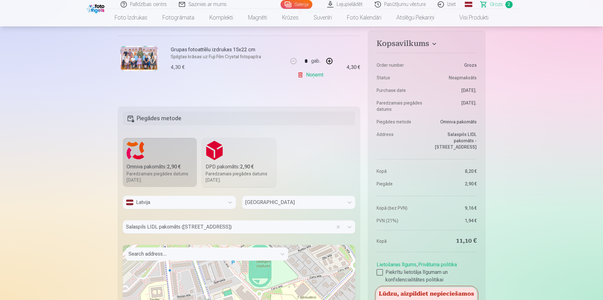
click at [321, 76] on link "Noņemt" at bounding box center [311, 75] width 29 height 13
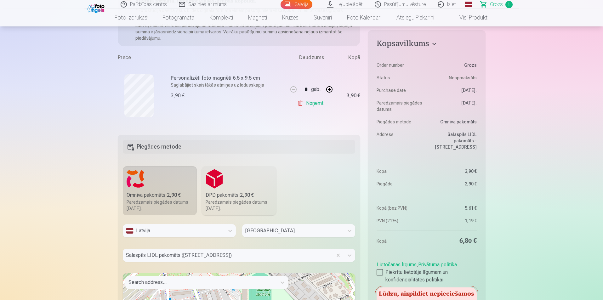
scroll to position [94, 0]
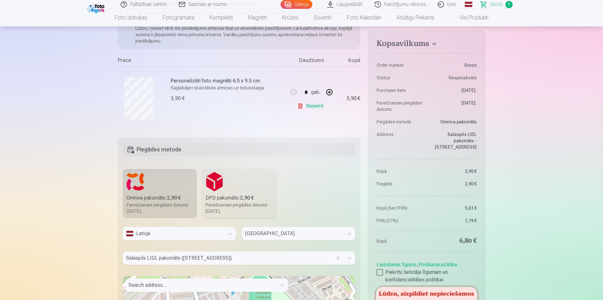
click at [316, 103] on link "Noņemt" at bounding box center [311, 106] width 29 height 13
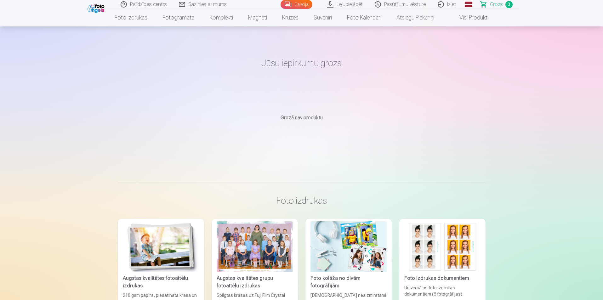
scroll to position [0, 0]
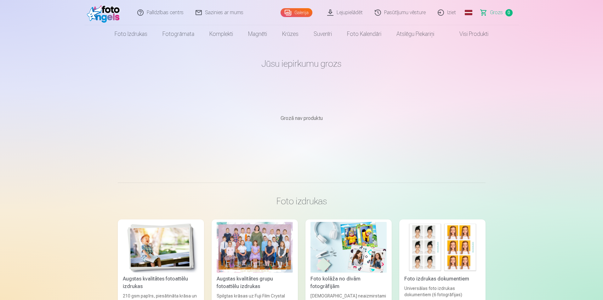
click at [306, 9] on link "Galerija" at bounding box center [297, 12] width 32 height 9
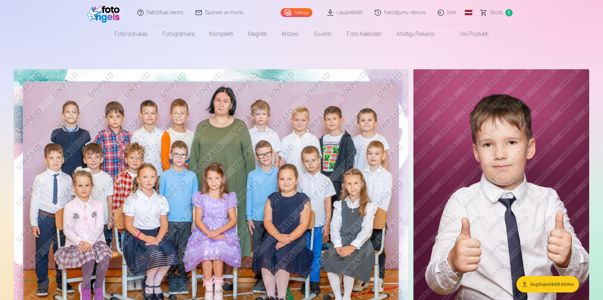
click at [298, 120] on img at bounding box center [211, 200] width 395 height 263
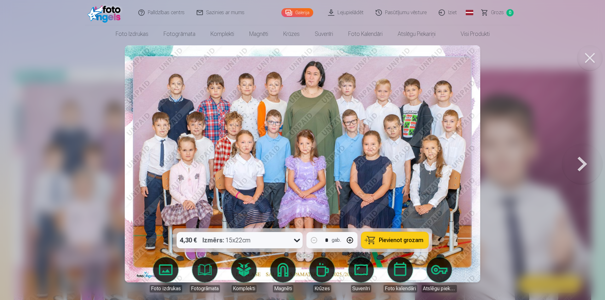
click at [395, 240] on span "Pievienot grozam" at bounding box center [401, 240] width 44 height 6
click at [582, 163] on button at bounding box center [582, 164] width 40 height 116
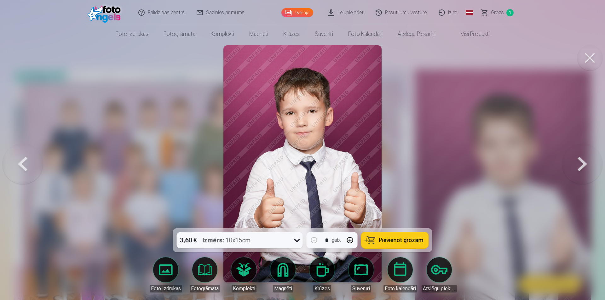
click at [582, 163] on button at bounding box center [582, 164] width 40 height 116
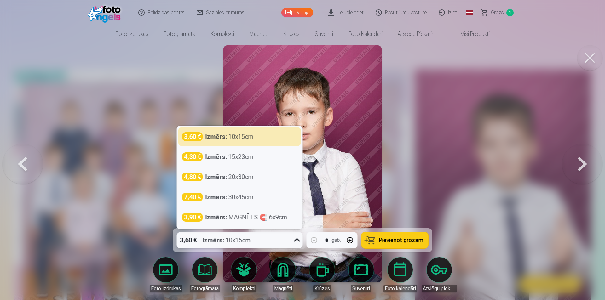
click at [299, 236] on icon at bounding box center [297, 240] width 10 height 10
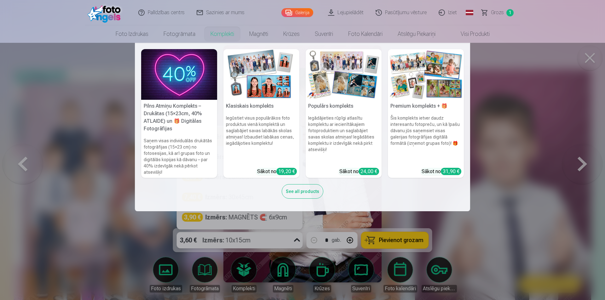
click at [225, 34] on link "Komplekti" at bounding box center [222, 34] width 39 height 18
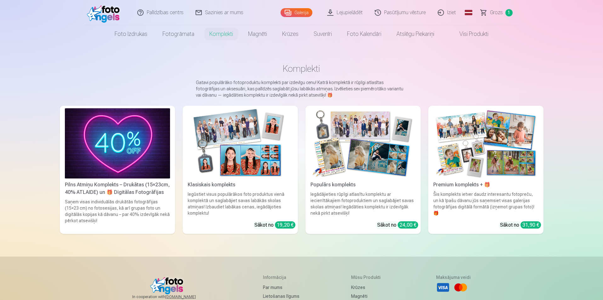
click at [287, 156] on img at bounding box center [240, 143] width 105 height 70
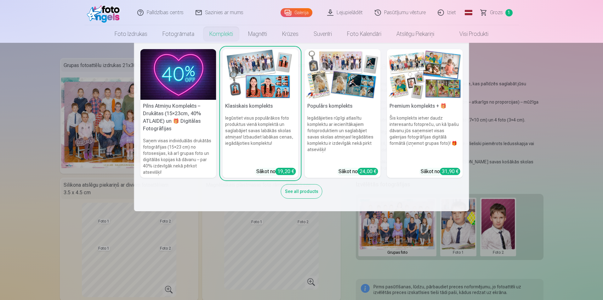
click at [220, 33] on link "Komplekti" at bounding box center [221, 34] width 39 height 18
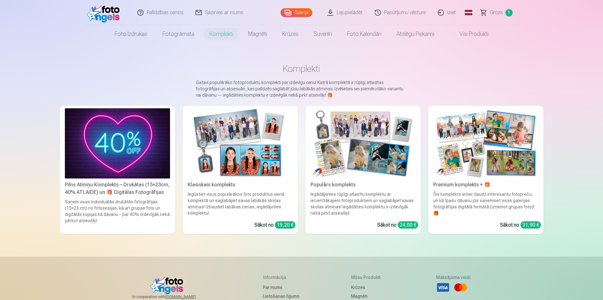
click at [372, 146] on img at bounding box center [362, 143] width 105 height 70
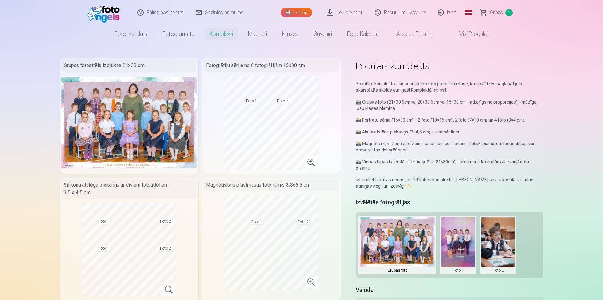
click at [297, 13] on link "Galerija" at bounding box center [297, 12] width 32 height 9
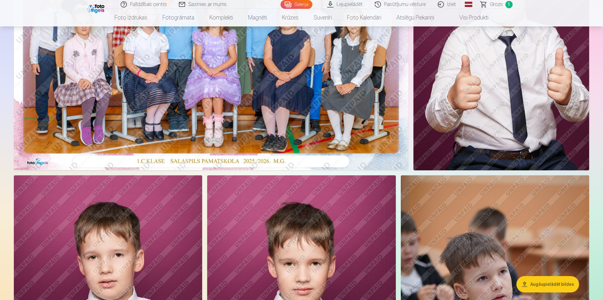
scroll to position [252, 0]
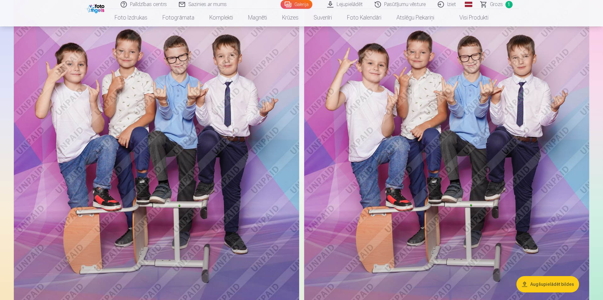
click at [507, 139] on img at bounding box center [446, 142] width 285 height 428
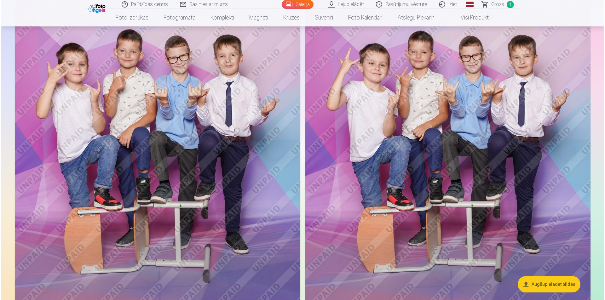
scroll to position [1357, 0]
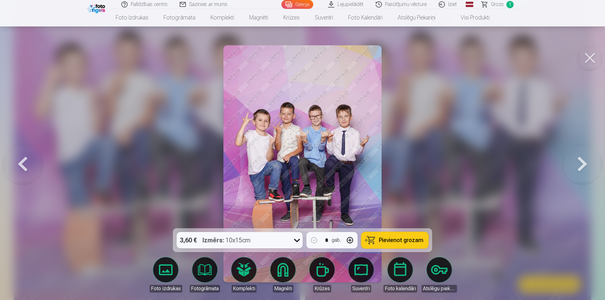
click at [395, 245] on button "Pievienot grozam" at bounding box center [394, 240] width 67 height 16
click at [590, 61] on button at bounding box center [589, 57] width 25 height 25
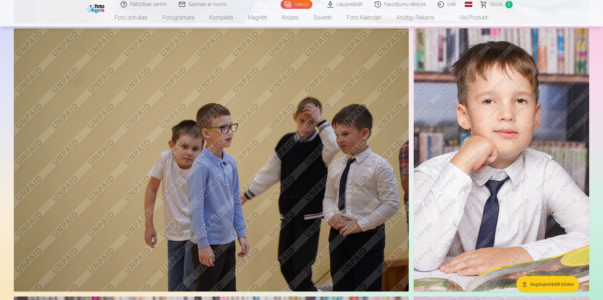
scroll to position [3117, 0]
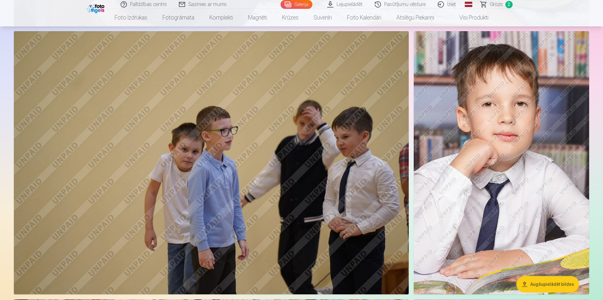
click at [509, 157] on img at bounding box center [501, 162] width 175 height 263
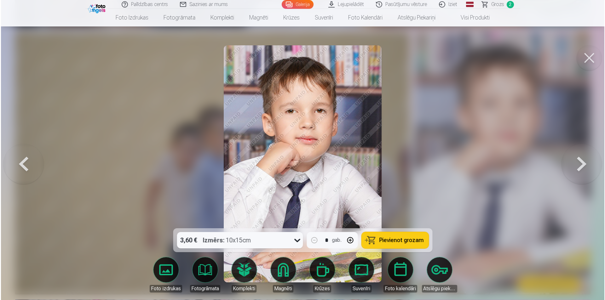
scroll to position [3125, 0]
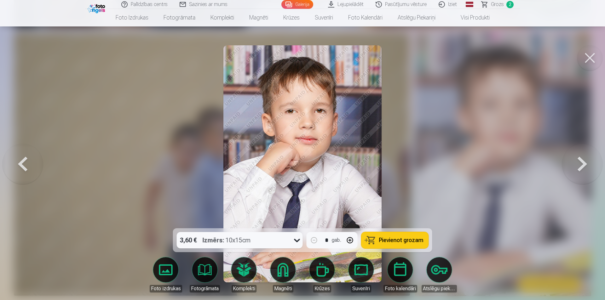
click at [290, 244] on div "3,60 € Izmērs : 10x15cm" at bounding box center [234, 240] width 114 height 16
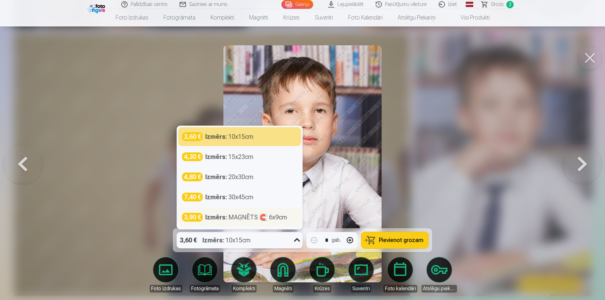
click at [236, 216] on div "Izmērs : MAGNĒTS 🧲 6x9cm" at bounding box center [246, 217] width 82 height 9
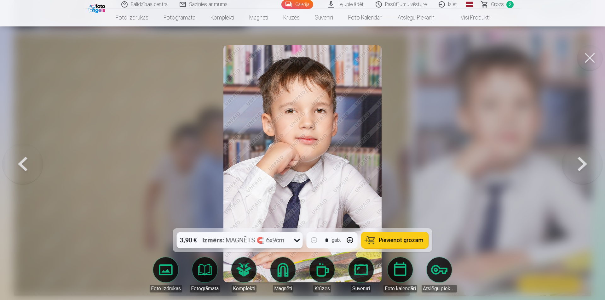
click at [394, 238] on span "Pievienot grozam" at bounding box center [401, 240] width 44 height 6
click at [593, 57] on button at bounding box center [589, 57] width 25 height 25
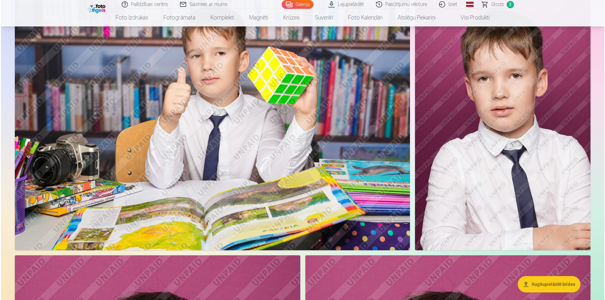
scroll to position [4093, 0]
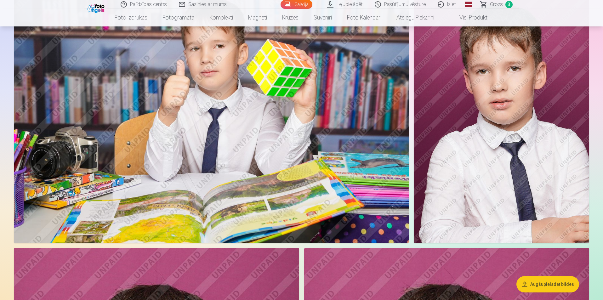
click at [382, 152] on img at bounding box center [211, 111] width 395 height 263
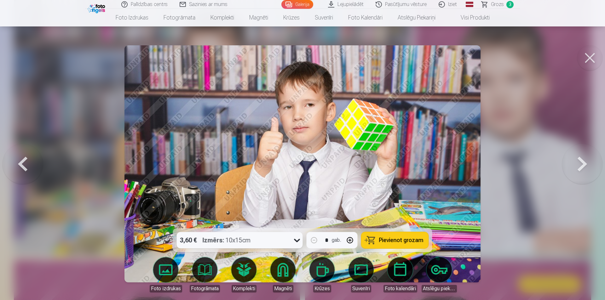
click at [389, 243] on span "Pievienot grozam" at bounding box center [401, 240] width 44 height 6
click at [595, 60] on button at bounding box center [589, 57] width 25 height 25
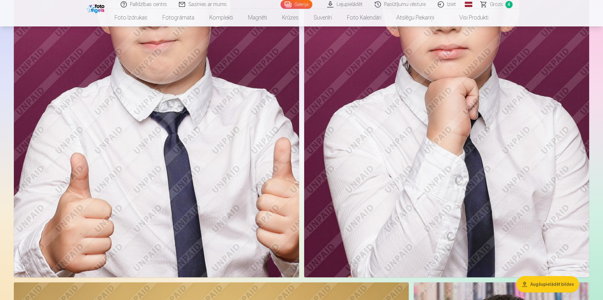
click at [497, 132] on img at bounding box center [446, 63] width 285 height 428
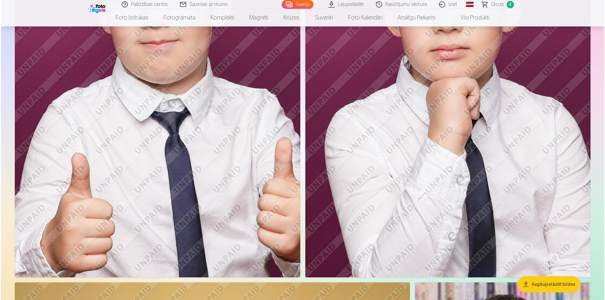
scroll to position [4504, 0]
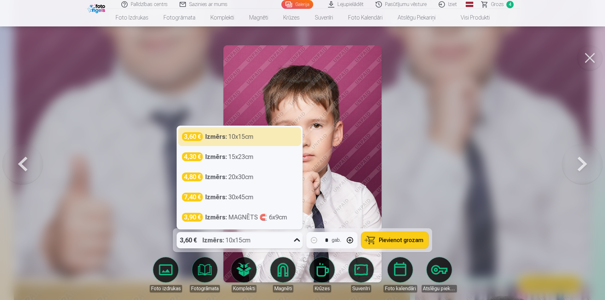
click at [264, 238] on div "3,60 € Izmērs : 10x15cm" at bounding box center [234, 240] width 114 height 16
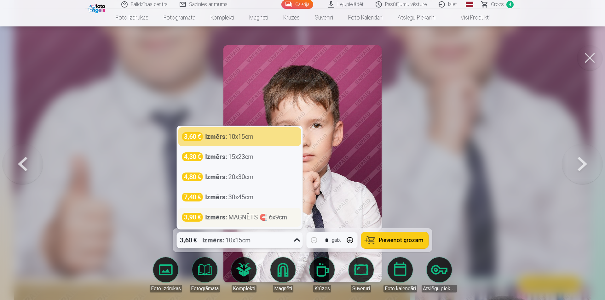
click at [239, 219] on div "Izmērs : MAGNĒTS 🧲 6x9cm" at bounding box center [246, 217] width 82 height 9
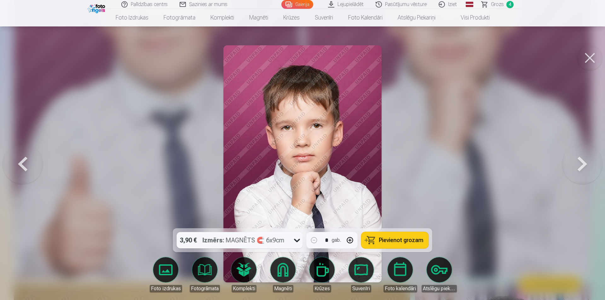
click at [396, 239] on span "Pievienot grozam" at bounding box center [401, 240] width 44 height 6
click at [590, 59] on button at bounding box center [589, 57] width 25 height 25
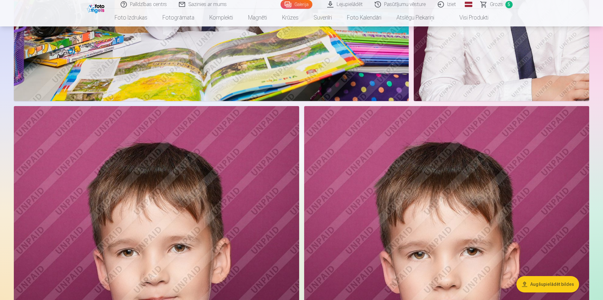
scroll to position [4177, 0]
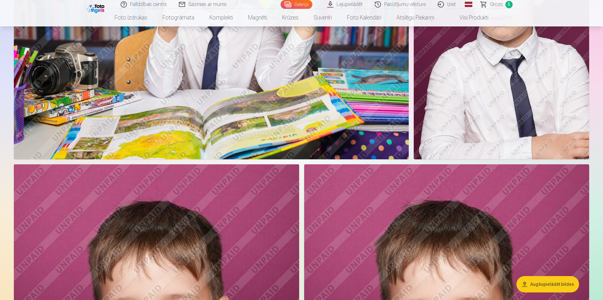
click at [499, 3] on span "Grozs" at bounding box center [496, 5] width 13 height 8
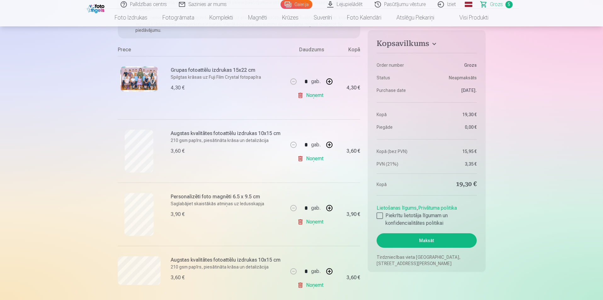
scroll to position [94, 0]
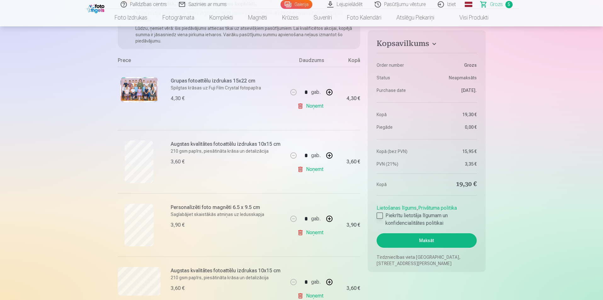
click at [377, 216] on div at bounding box center [380, 216] width 6 height 6
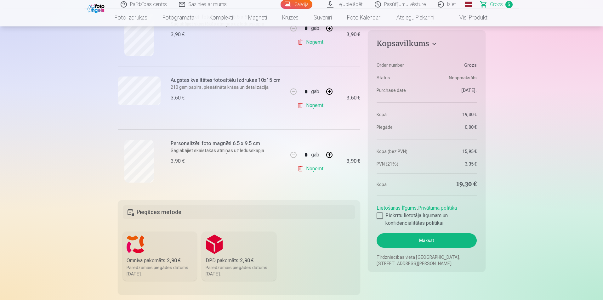
scroll to position [378, 0]
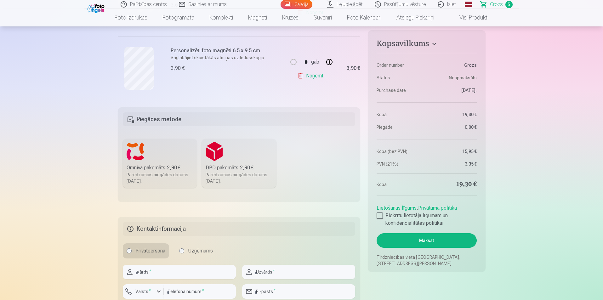
click at [156, 148] on label "Omniva pakomāts : 2,90 € Paredzamais piegādes datums 25.10.2025." at bounding box center [160, 163] width 74 height 49
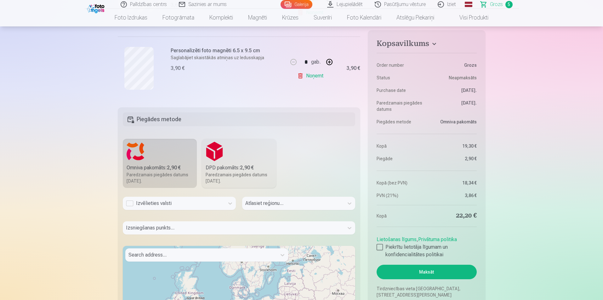
click at [165, 202] on div "Izvēlieties valsti" at bounding box center [173, 204] width 95 height 8
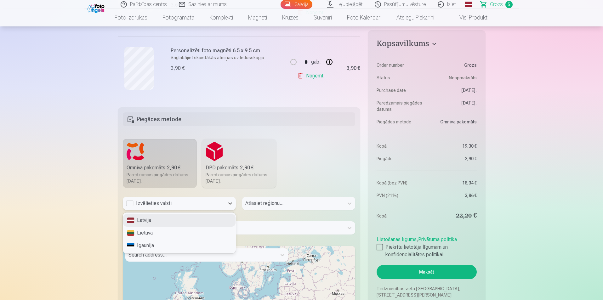
click at [157, 220] on div "Latvija" at bounding box center [179, 220] width 112 height 13
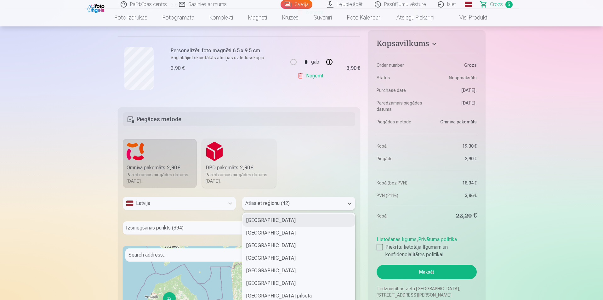
scroll to position [388, 0]
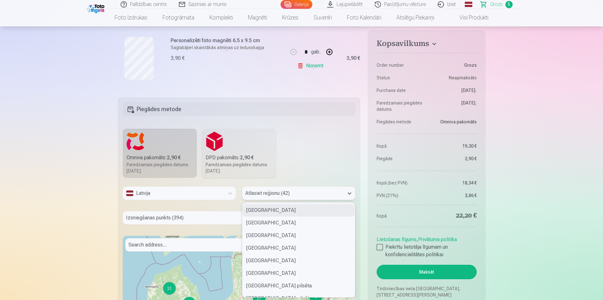
click at [274, 200] on div "42 results available. Use Up and Down to choose options, press Enter to select …" at bounding box center [298, 193] width 113 height 13
click at [274, 275] on div "Salaspils novads" at bounding box center [298, 273] width 112 height 13
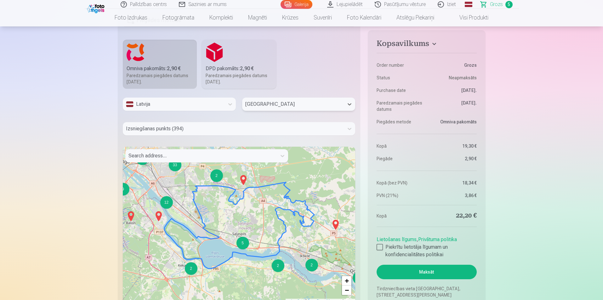
scroll to position [514, 0]
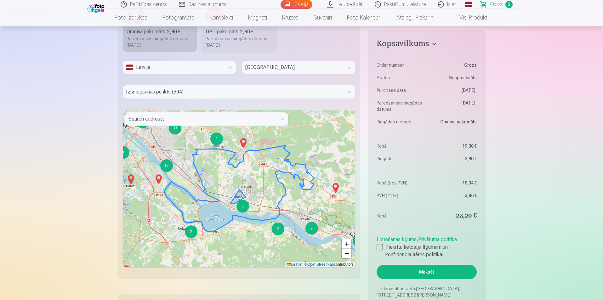
click at [240, 208] on div "5" at bounding box center [242, 206] width 13 height 13
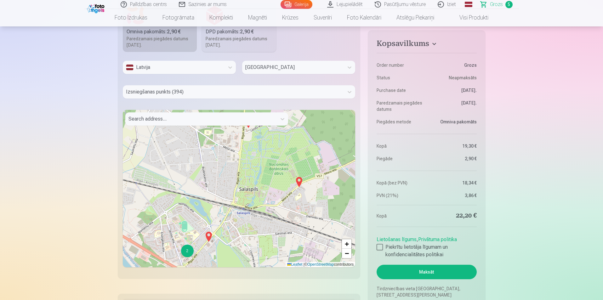
click at [186, 254] on div "2" at bounding box center [187, 251] width 13 height 13
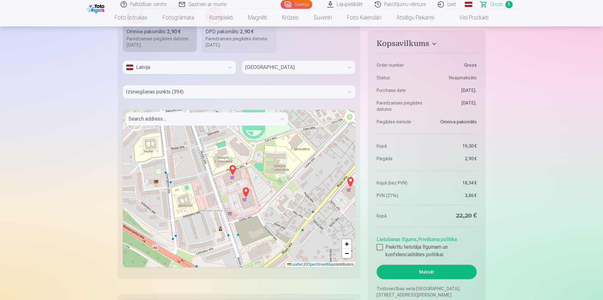
click at [234, 170] on img at bounding box center [233, 169] width 10 height 15
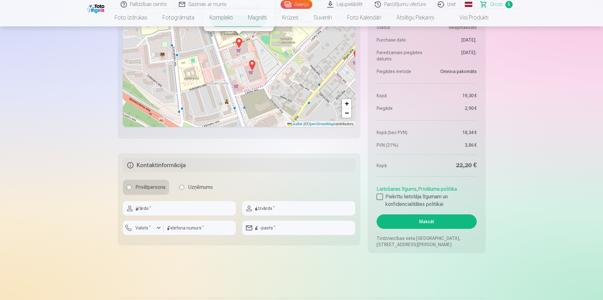
scroll to position [671, 0]
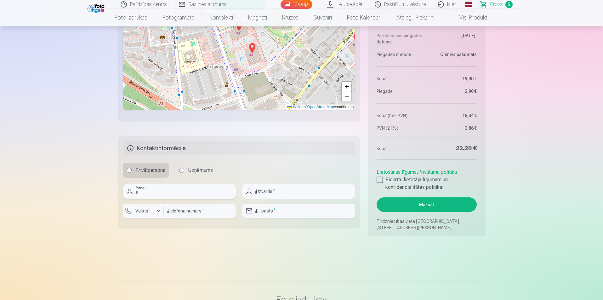
click at [175, 195] on input "text" at bounding box center [179, 191] width 113 height 14
type input "*"
type input "********"
drag, startPoint x: 326, startPoint y: 189, endPoint x: 373, endPoint y: 195, distance: 48.3
click at [359, 193] on fieldset "Kontaktinformācija Privātpersona Uzņēmums ******** Vārds * Uzvārds * Valsts * T…" at bounding box center [239, 182] width 243 height 92
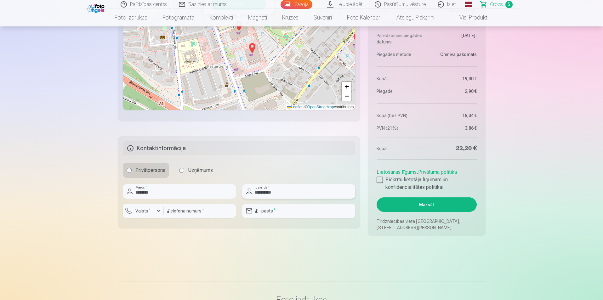
click at [257, 192] on input "**********" at bounding box center [298, 191] width 113 height 14
type input "**********"
click at [150, 212] on label "Valsts *" at bounding box center [143, 211] width 20 height 6
click at [155, 222] on li "+371 Latvija" at bounding box center [150, 225] width 45 height 13
click at [174, 214] on input "number" at bounding box center [200, 211] width 72 height 14
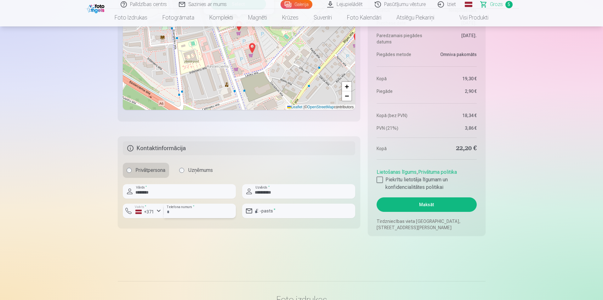
type input "********"
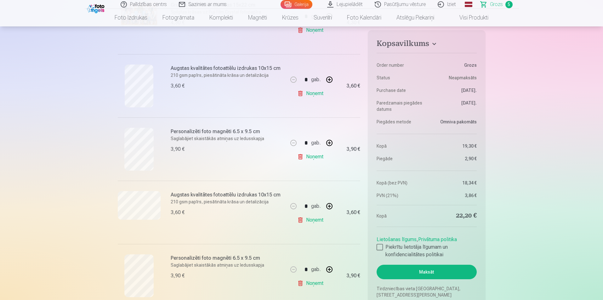
scroll to position [230, 0]
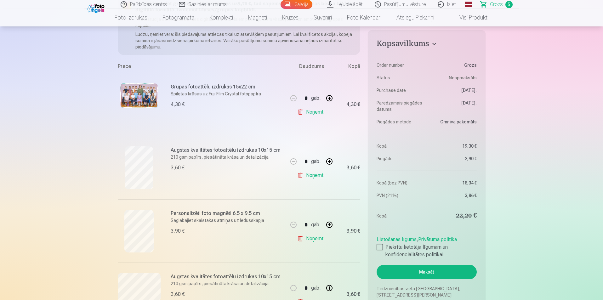
scroll to position [73, 0]
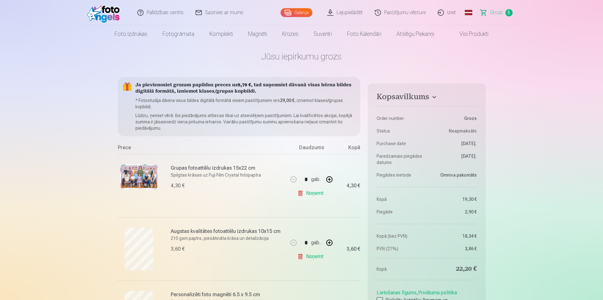
scroll to position [0, 0]
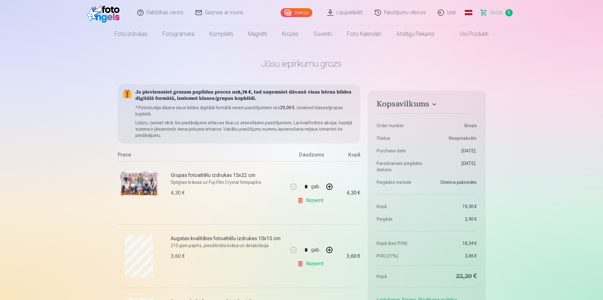
click at [424, 100] on h4 "Kopsavilkums" at bounding box center [427, 105] width 100 height 11
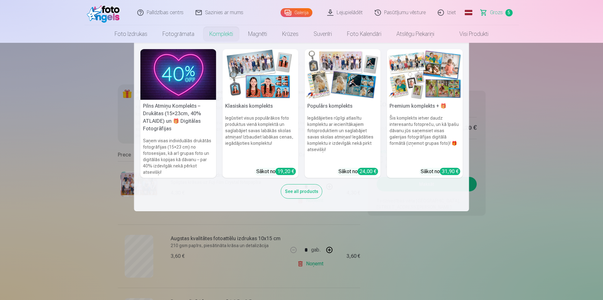
click at [55, 96] on nav "Pilns Atmiņu Komplekts – Drukātas (15×23cm, 40% ATLAIDE) un 🎁 Digitālas Fotogrā…" at bounding box center [301, 127] width 603 height 168
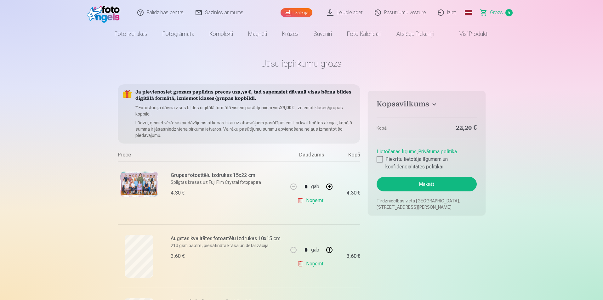
click at [430, 101] on h4 "Kopsavilkums" at bounding box center [427, 105] width 100 height 11
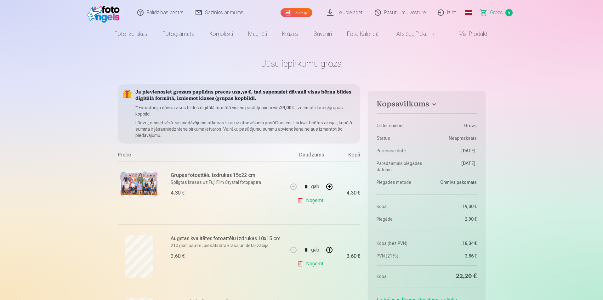
click at [469, 206] on dd "19,30 €" at bounding box center [453, 206] width 47 height 6
click at [473, 217] on dd "2,90 €" at bounding box center [453, 219] width 47 height 6
click at [466, 242] on dd "18,34 €" at bounding box center [453, 243] width 47 height 6
click at [470, 255] on dd "3,86 €" at bounding box center [453, 256] width 47 height 6
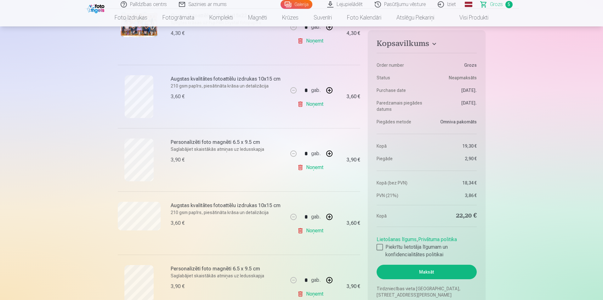
scroll to position [157, 0]
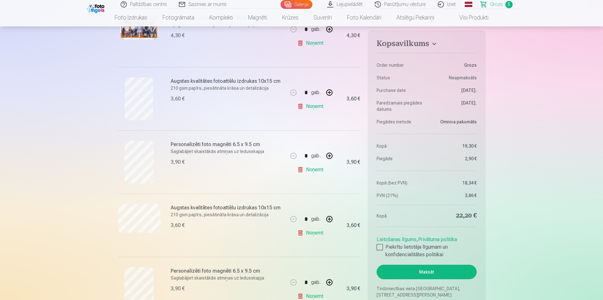
click at [291, 4] on link "Galerija" at bounding box center [297, 4] width 32 height 9
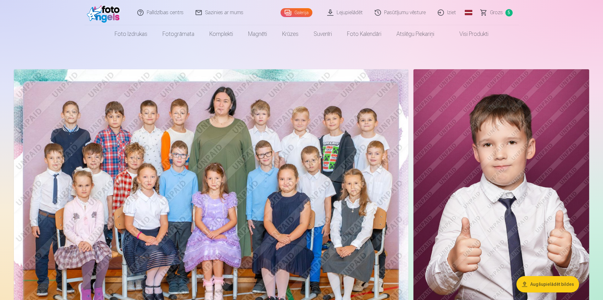
click at [499, 14] on span "Grozs" at bounding box center [496, 13] width 13 height 8
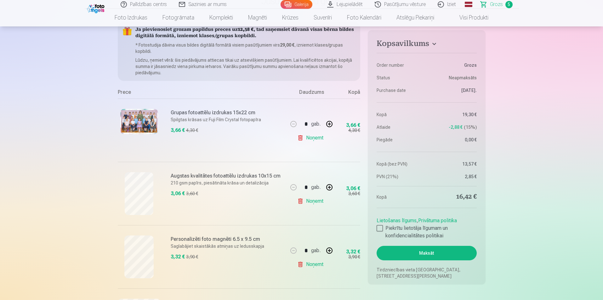
scroll to position [63, 0]
click at [382, 229] on div at bounding box center [380, 228] width 6 height 6
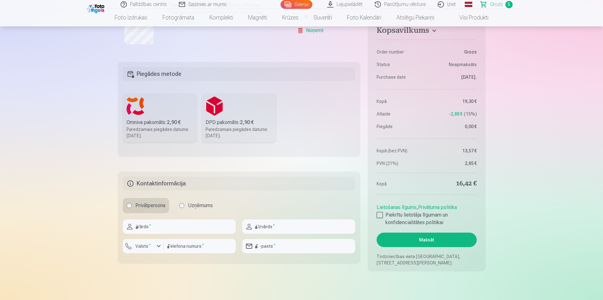
scroll to position [472, 0]
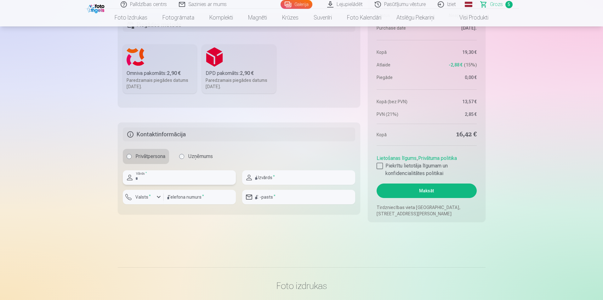
click at [173, 181] on input "text" at bounding box center [179, 177] width 113 height 14
type input "********"
click at [306, 177] on input "text" at bounding box center [298, 177] width 113 height 14
type input "**********"
click at [202, 196] on input "number" at bounding box center [200, 197] width 72 height 14
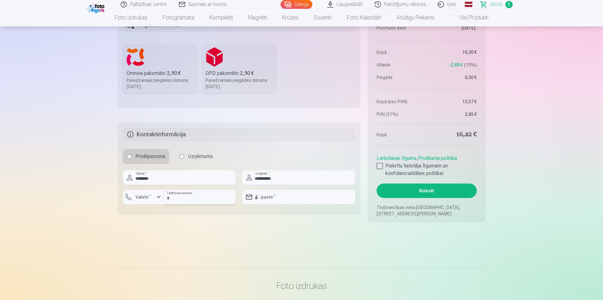
type input "********"
click at [153, 195] on div "button" at bounding box center [144, 198] width 19 height 6
click at [156, 216] on li "+371 Latvija" at bounding box center [150, 212] width 45 height 13
drag, startPoint x: 287, startPoint y: 195, endPoint x: 290, endPoint y: 198, distance: 4.0
click at [287, 195] on input "email" at bounding box center [298, 197] width 113 height 14
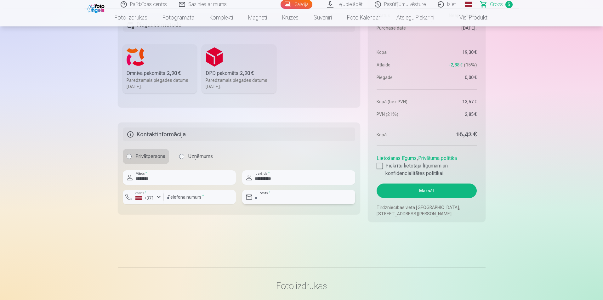
type input "**********"
click at [171, 79] on div "Paredzamais piegādes datums 25.10.2025." at bounding box center [160, 83] width 67 height 13
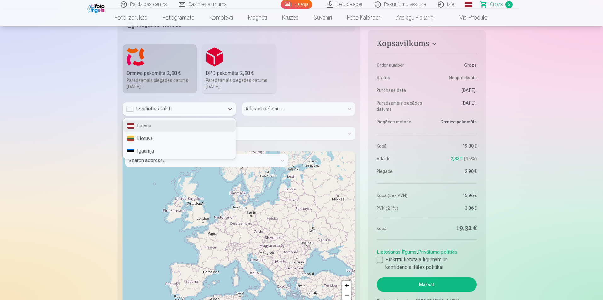
click at [215, 110] on div "Izvēlieties valsti" at bounding box center [173, 109] width 95 height 8
click at [140, 126] on div "Latvija" at bounding box center [179, 126] width 112 height 13
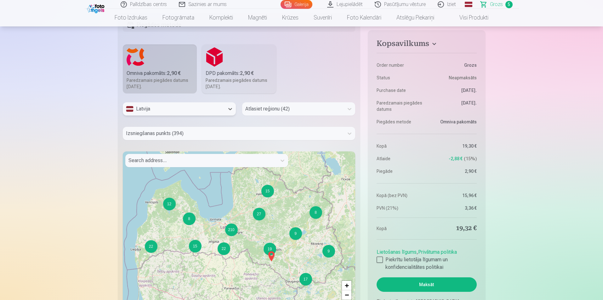
click at [271, 113] on div "Atlasiet reģionu (42)" at bounding box center [293, 108] width 102 height 13
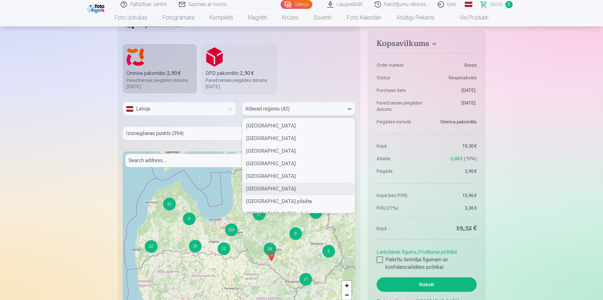
click at [273, 187] on div "Salaspils novads" at bounding box center [298, 189] width 112 height 13
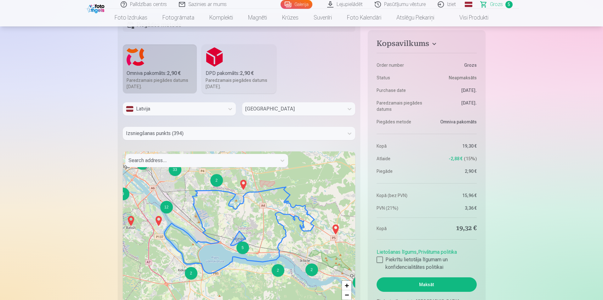
click at [243, 251] on div "5" at bounding box center [242, 248] width 13 height 13
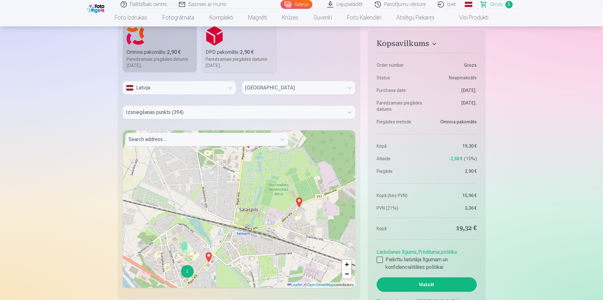
scroll to position [504, 0]
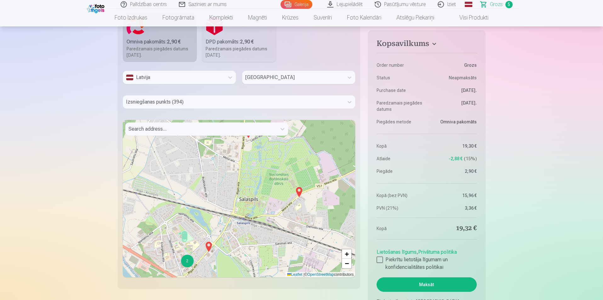
click at [190, 262] on div "2" at bounding box center [187, 261] width 13 height 13
click at [187, 261] on div "2" at bounding box center [186, 261] width 13 height 13
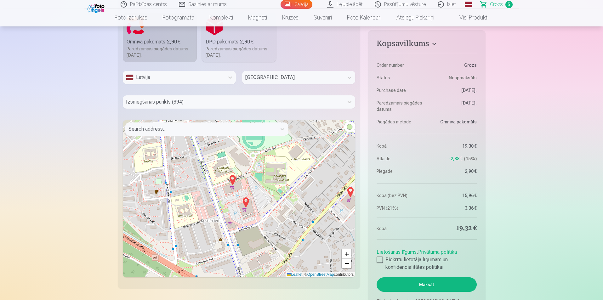
click at [232, 180] on img at bounding box center [232, 180] width 10 height 15
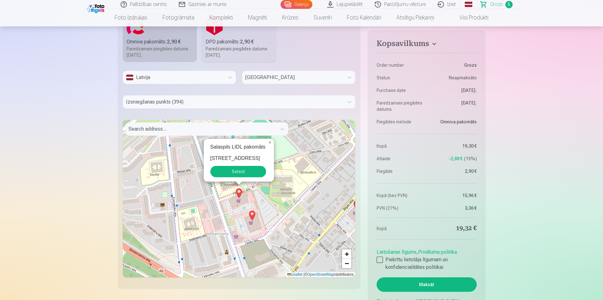
click at [249, 173] on button "Select" at bounding box center [238, 171] width 56 height 11
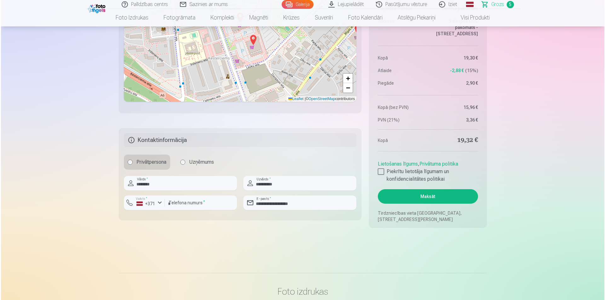
scroll to position [693, 0]
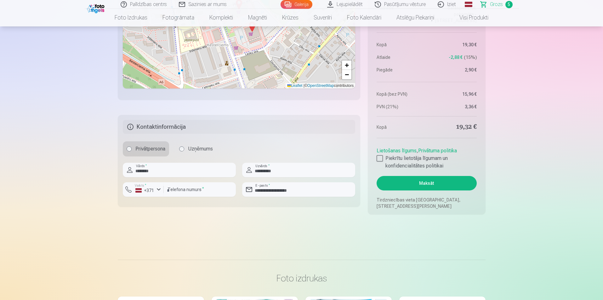
click at [432, 181] on button "Maksāt" at bounding box center [427, 183] width 100 height 14
